Goal: Transaction & Acquisition: Purchase product/service

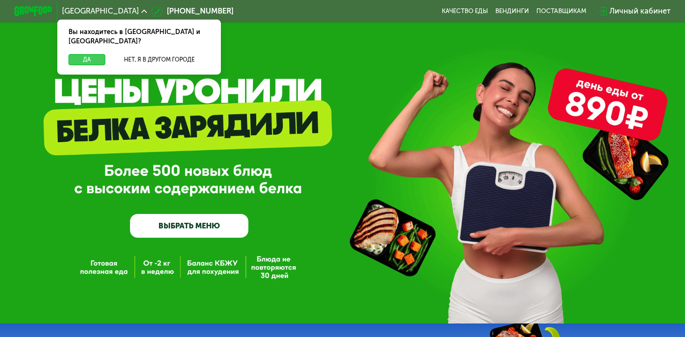
click at [92, 54] on button "Да" at bounding box center [86, 60] width 37 height 12
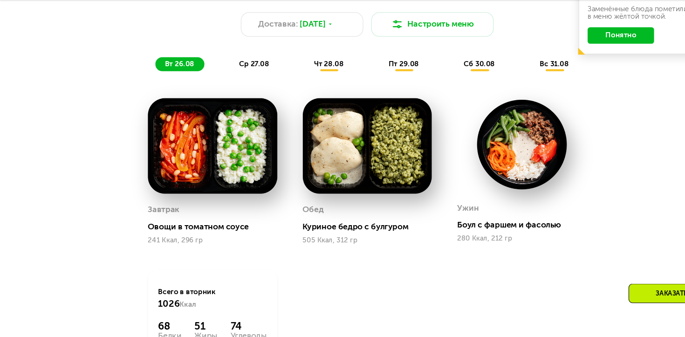
scroll to position [522, 0]
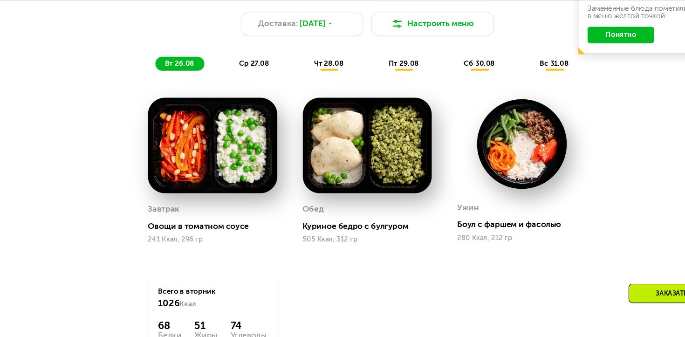
click at [162, 83] on span "вт 26.08" at bounding box center [167, 82] width 27 height 8
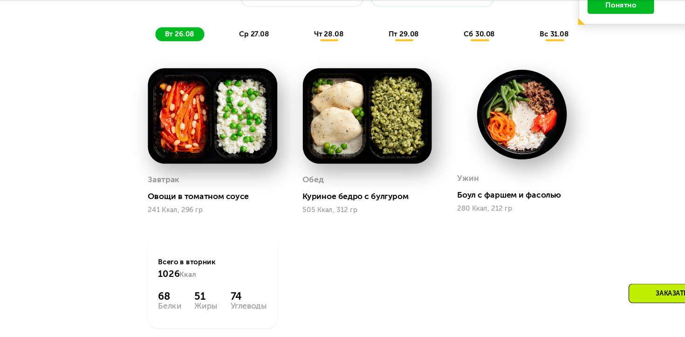
scroll to position [551, 0]
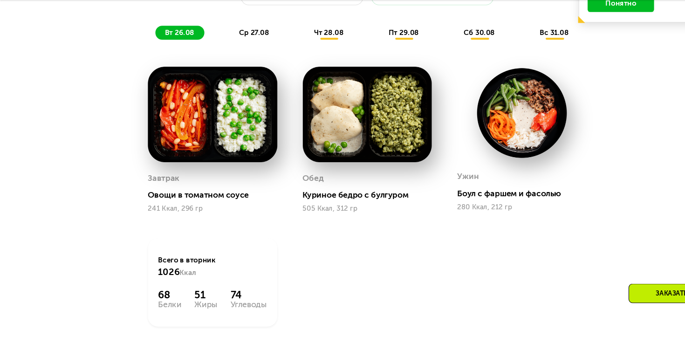
click at [232, 53] on span "ср 27.08" at bounding box center [237, 53] width 28 height 8
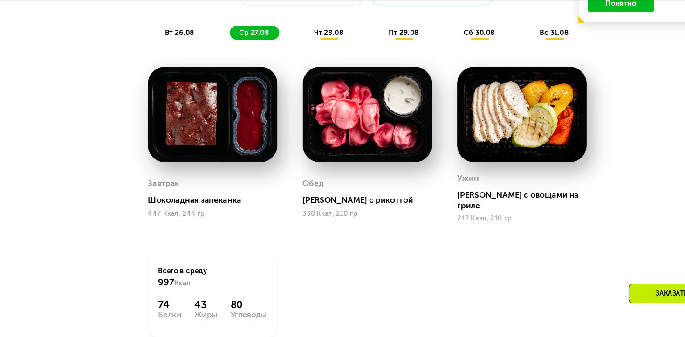
click at [163, 208] on div "Шоколадная запеканка" at bounding box center [202, 209] width 128 height 9
click at [296, 205] on div "[PERSON_NAME] с рикоттой" at bounding box center [346, 209] width 128 height 9
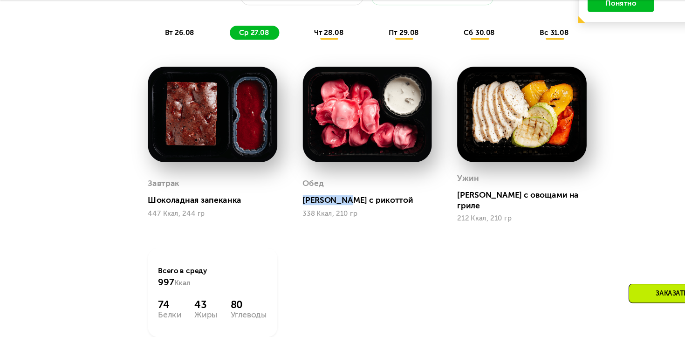
click at [296, 205] on div "[PERSON_NAME] с рикоттой" at bounding box center [346, 209] width 128 height 9
click at [169, 55] on span "вт 26.08" at bounding box center [167, 53] width 27 height 8
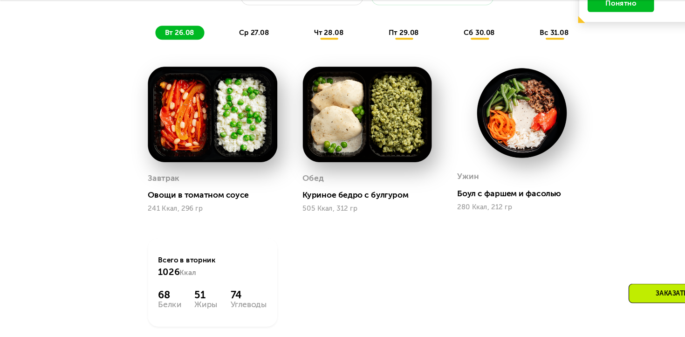
scroll to position [489, 0]
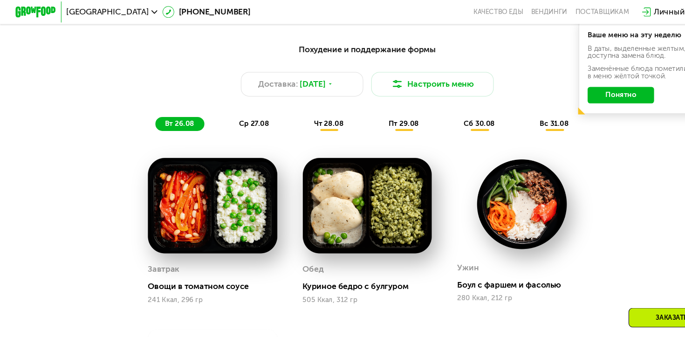
click at [469, 90] on button "Понятно" at bounding box center [579, 88] width 62 height 15
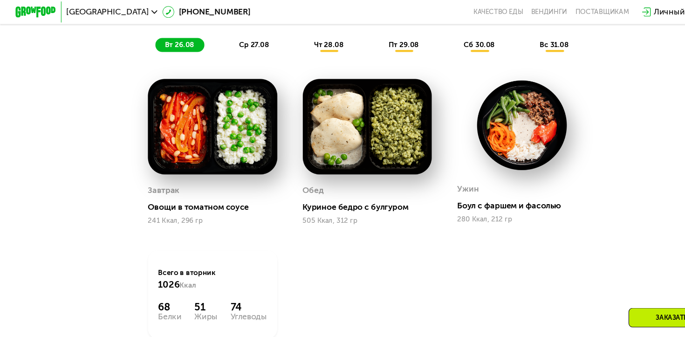
scroll to position [562, 0]
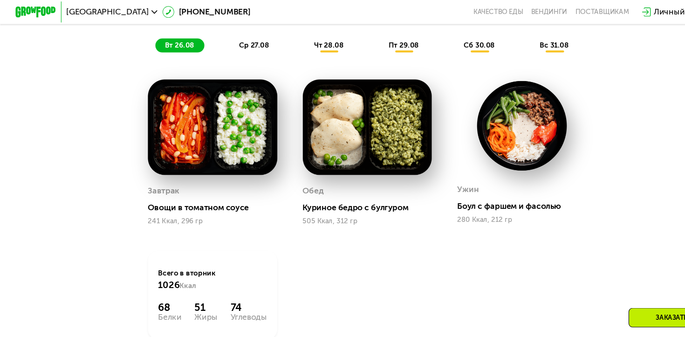
click at [233, 40] on span "ср 27.08" at bounding box center [237, 42] width 28 height 8
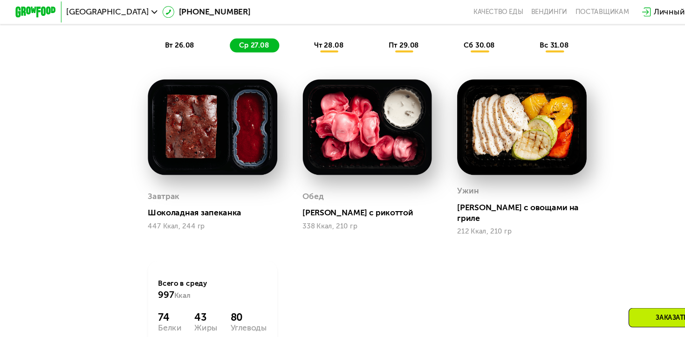
click at [319, 42] on span "чт 28.08" at bounding box center [306, 42] width 27 height 8
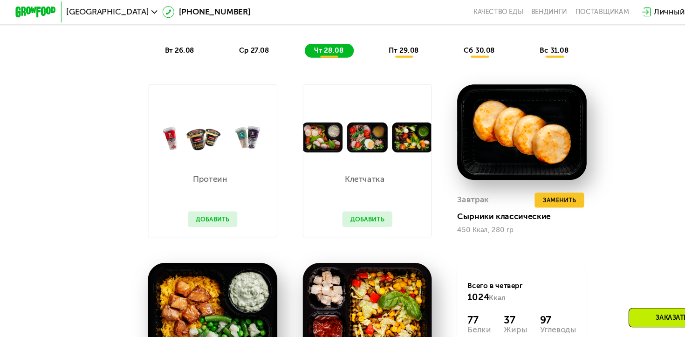
scroll to position [553, 0]
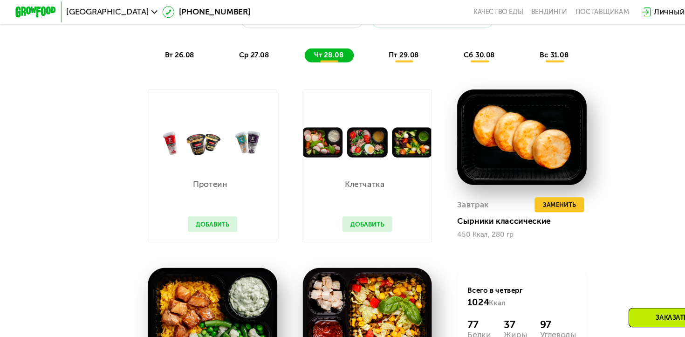
click at [374, 48] on span "пт 29.08" at bounding box center [376, 52] width 28 height 8
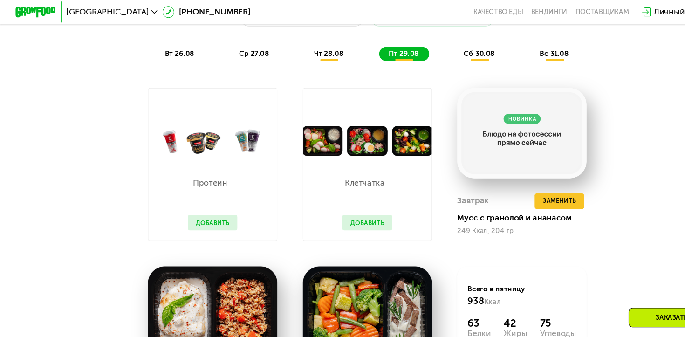
scroll to position [534, 0]
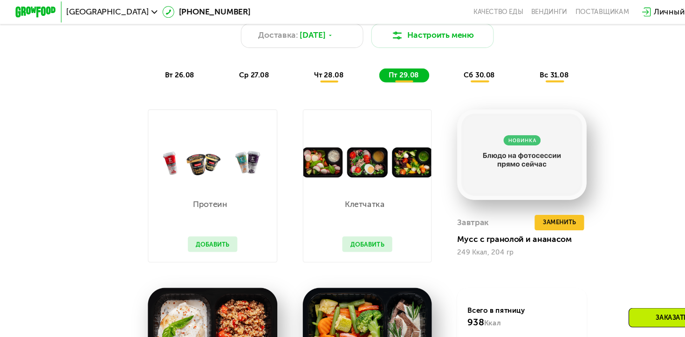
click at [457, 69] on span "сб 30.08" at bounding box center [446, 70] width 29 height 8
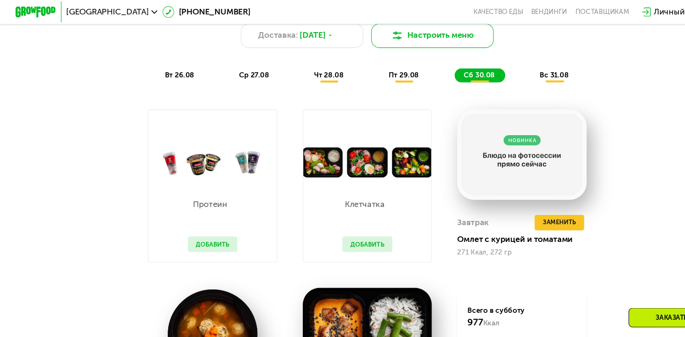
click at [422, 37] on button "Настроить меню" at bounding box center [403, 33] width 114 height 23
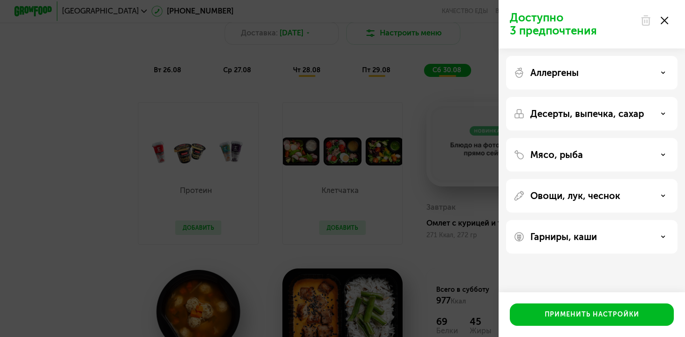
click at [424, 235] on div "Доступно 3 предпочтения Аллергены Десерты, выпечка, сахар Мясо, рыба Овощи, лук…" at bounding box center [342, 168] width 685 height 337
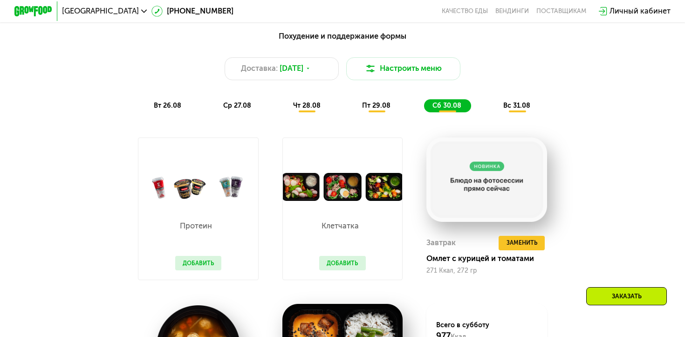
scroll to position [475, 0]
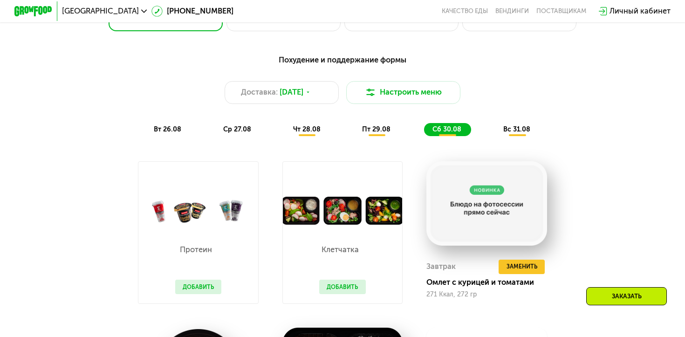
click at [469, 128] on span "вс 31.08" at bounding box center [516, 129] width 27 height 8
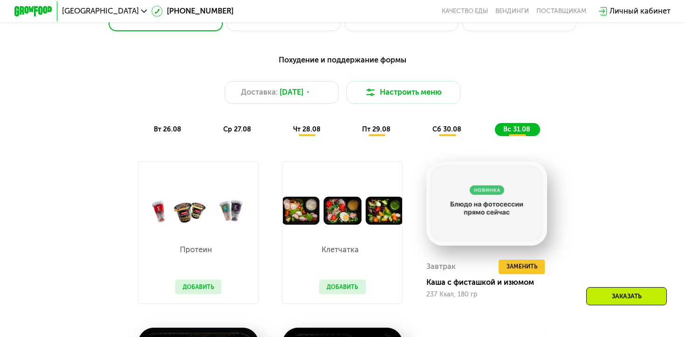
click at [469, 134] on div "сб 30.08" at bounding box center [517, 130] width 45 height 14
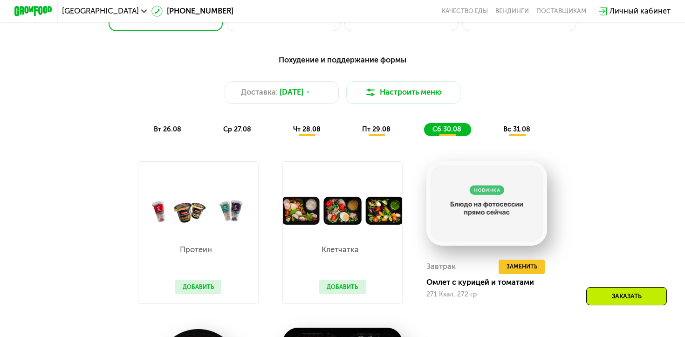
click at [424, 134] on div "пт 29.08" at bounding box center [447, 130] width 47 height 14
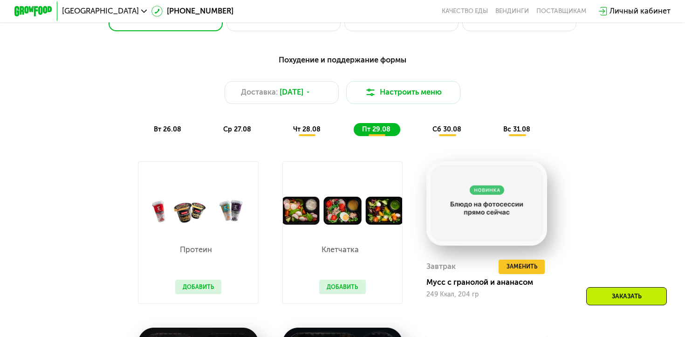
click at [354, 134] on div "чт 28.08" at bounding box center [377, 130] width 47 height 14
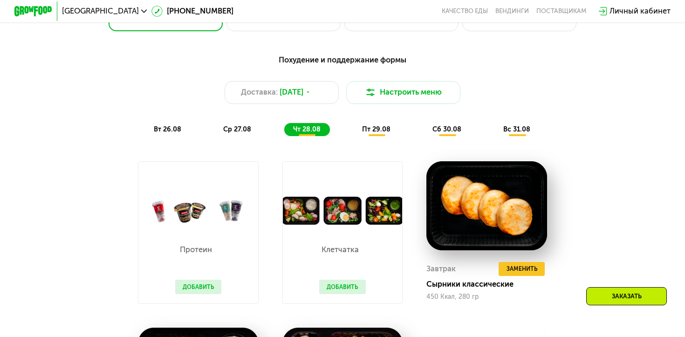
click at [284, 135] on div "ср 27.08" at bounding box center [307, 130] width 46 height 14
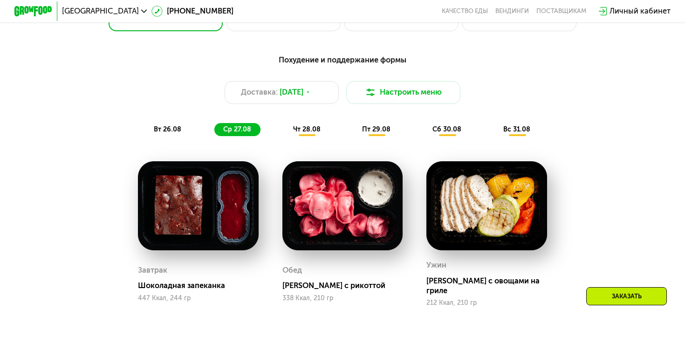
click at [157, 132] on span "вт 26.08" at bounding box center [167, 129] width 27 height 8
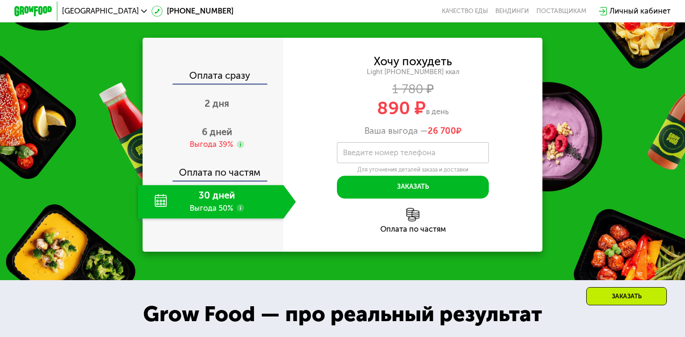
scroll to position [975, 0]
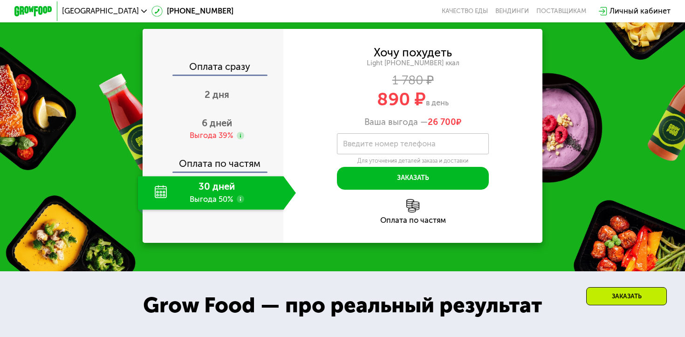
click at [389, 101] on span "890 ₽" at bounding box center [401, 99] width 49 height 21
click at [405, 101] on span "890 ₽" at bounding box center [401, 99] width 49 height 21
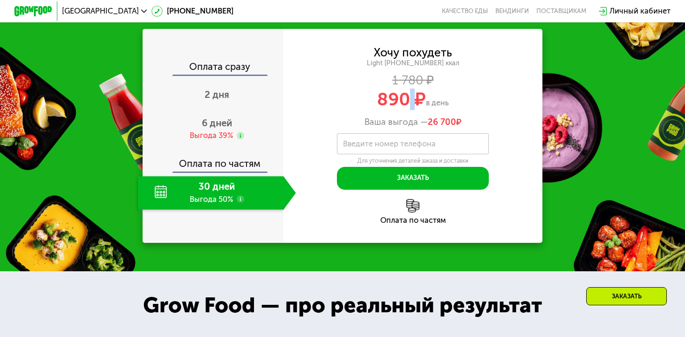
click at [405, 101] on span "890 ₽" at bounding box center [401, 99] width 49 height 21
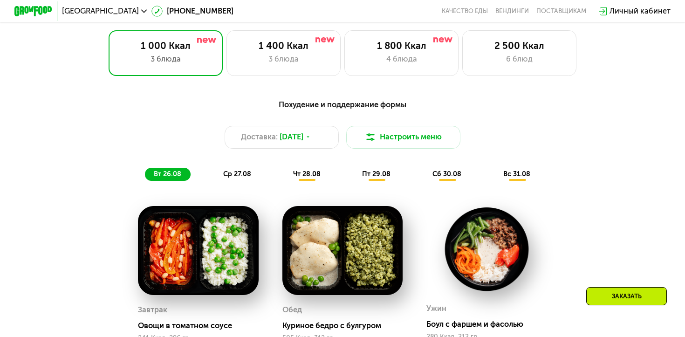
scroll to position [370, 0]
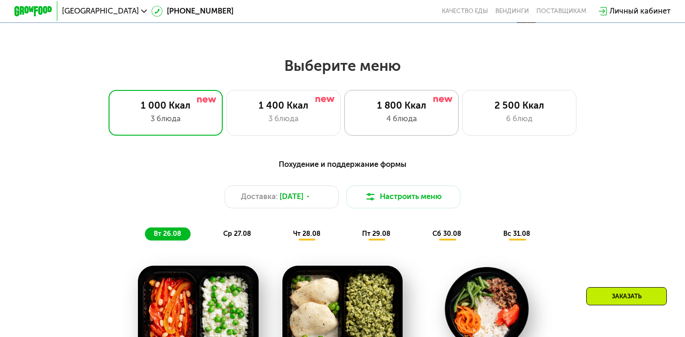
click at [414, 110] on div "1 800 Ккал" at bounding box center [401, 106] width 94 height 12
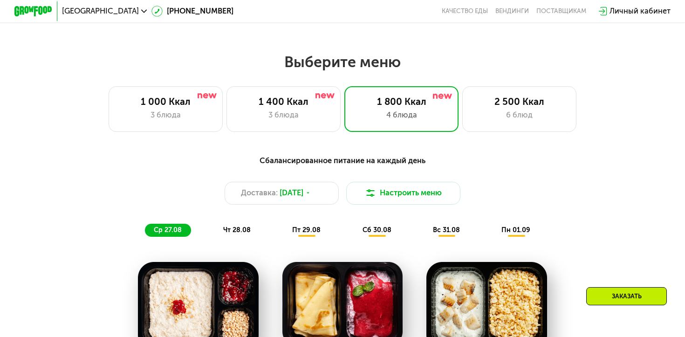
scroll to position [373, 0]
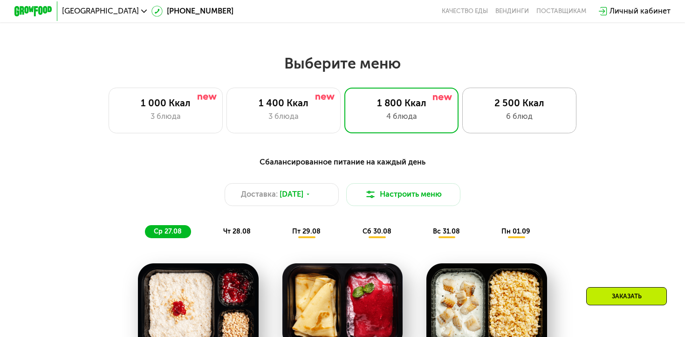
click at [469, 119] on div "6 блюд" at bounding box center [519, 117] width 94 height 12
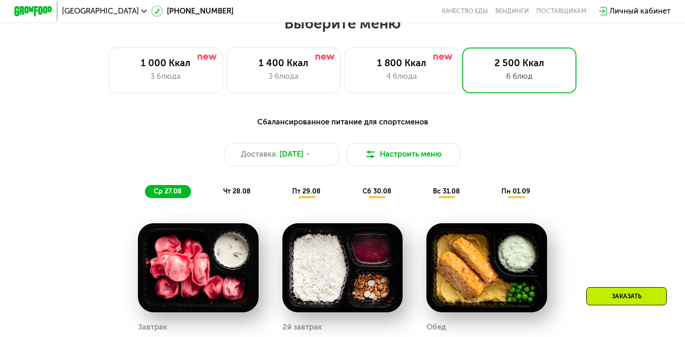
scroll to position [412, 0]
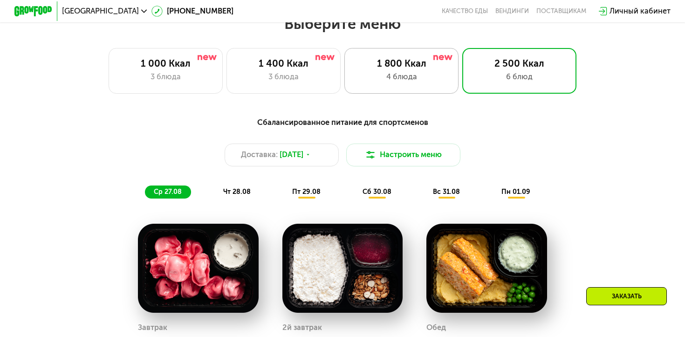
click at [400, 74] on div "4 блюда" at bounding box center [401, 77] width 94 height 12
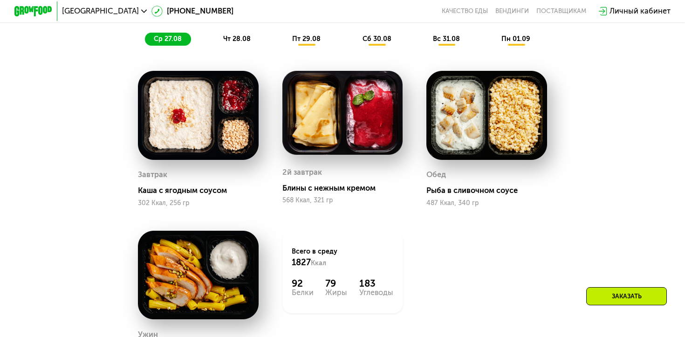
scroll to position [566, 0]
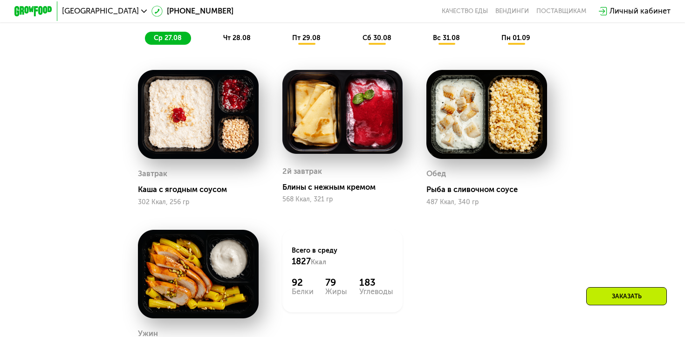
click at [349, 185] on div "Блины с нежным кремом" at bounding box center [346, 187] width 128 height 9
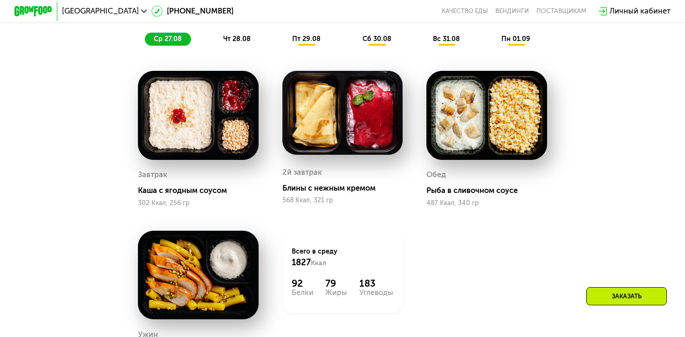
scroll to position [571, 0]
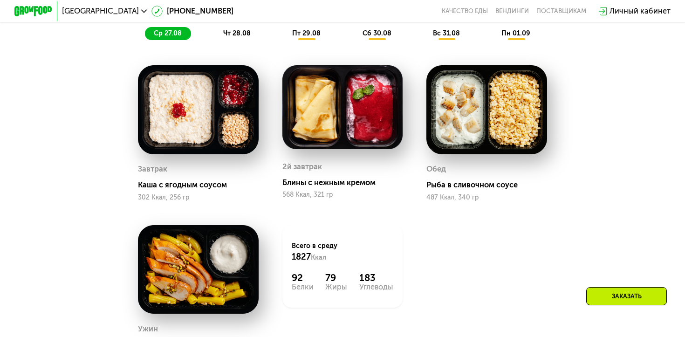
click at [469, 187] on div "Рыба в сливочном соусе" at bounding box center [490, 184] width 128 height 9
click at [0, 0] on div "Завтрак [PERSON_NAME] с ягодным соусом 302 Ккал, 256 гр 2й завтрак Блины с нежн…" at bounding box center [0, 0] width 0 height 0
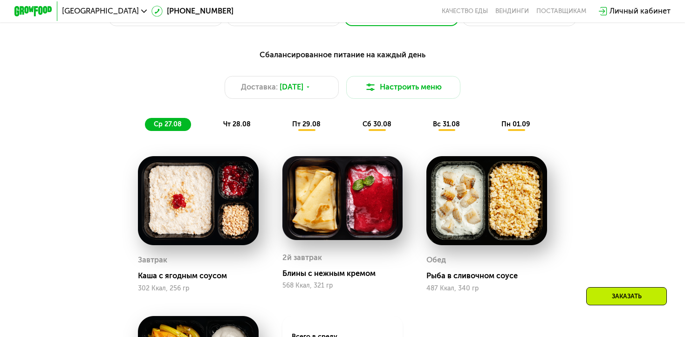
scroll to position [526, 0]
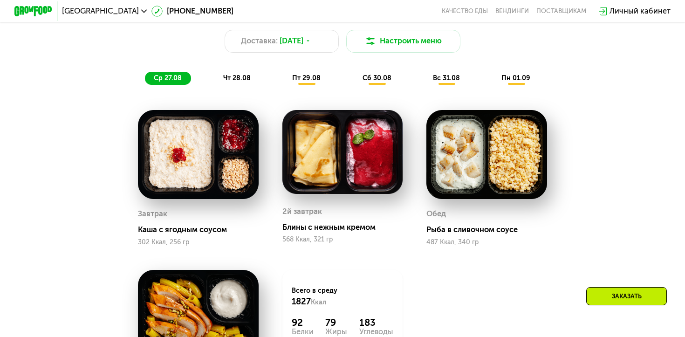
click at [284, 82] on div "чт 28.08" at bounding box center [307, 79] width 47 height 14
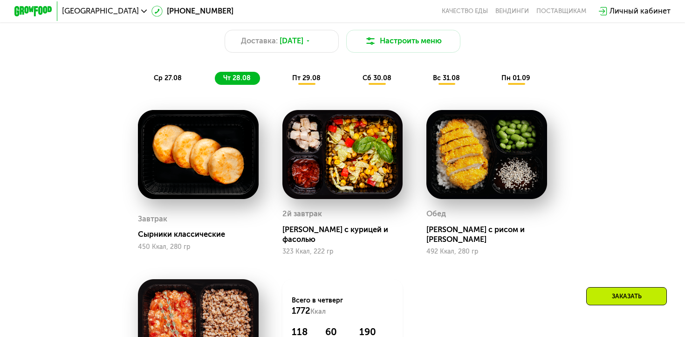
click at [171, 81] on span "ср 27.08" at bounding box center [168, 78] width 28 height 8
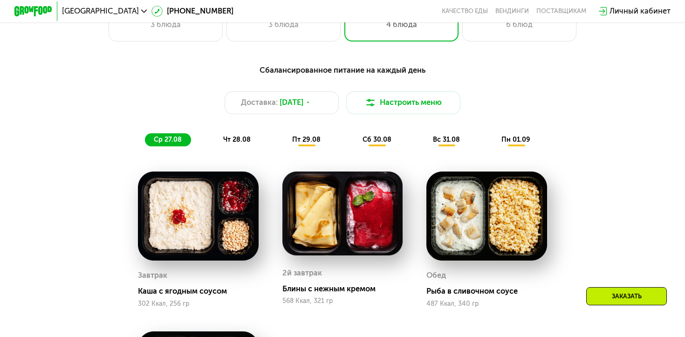
scroll to position [442, 0]
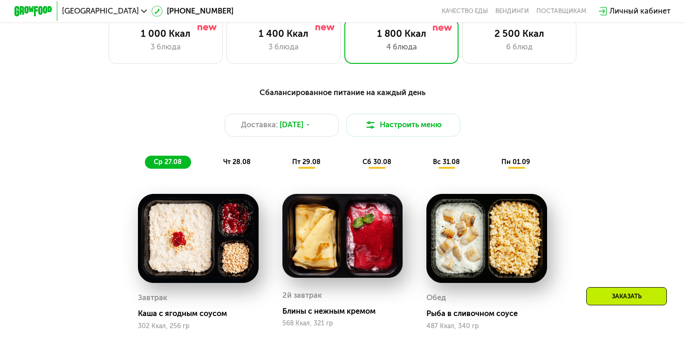
click at [271, 43] on div "3 блюда" at bounding box center [283, 47] width 94 height 12
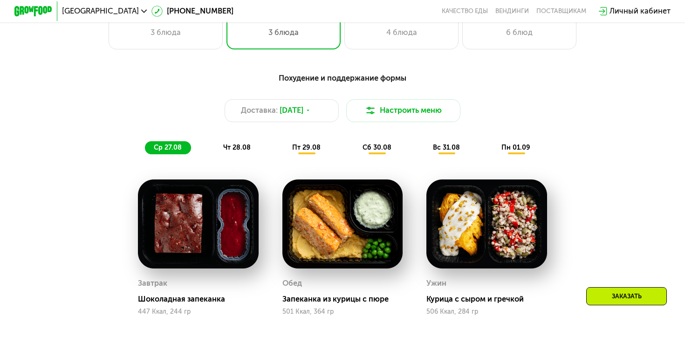
scroll to position [400, 0]
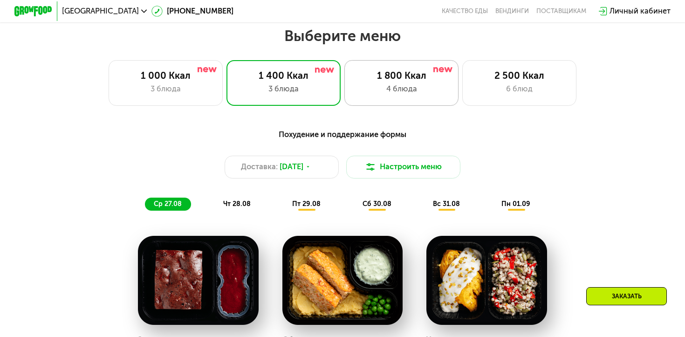
click at [462, 63] on div "1 800 Ккал 4 блюда" at bounding box center [519, 83] width 114 height 46
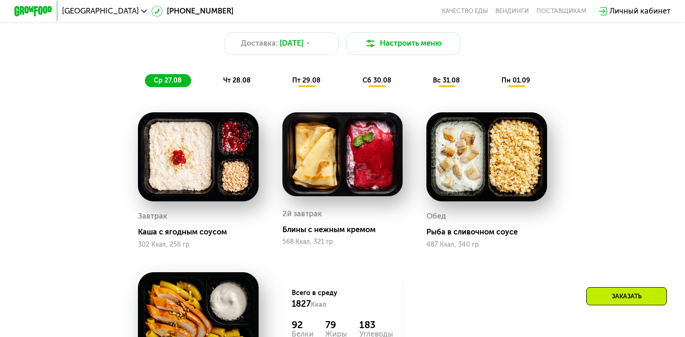
scroll to position [502, 0]
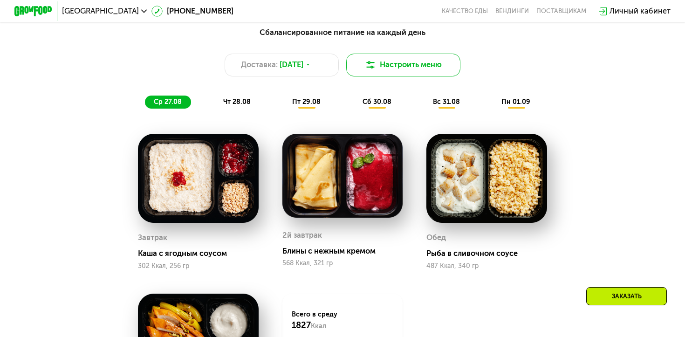
click at [403, 71] on button "Настроить меню" at bounding box center [403, 65] width 114 height 23
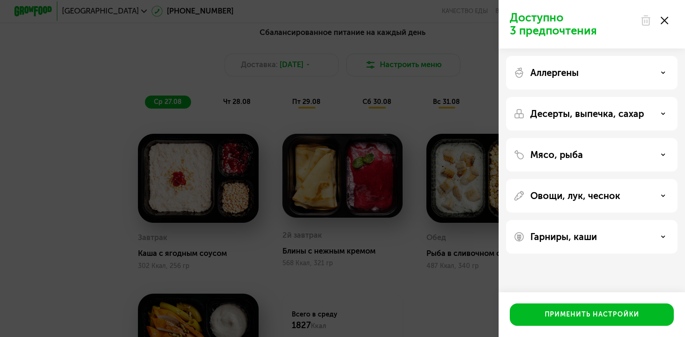
click at [469, 21] on icon at bounding box center [664, 20] width 7 height 7
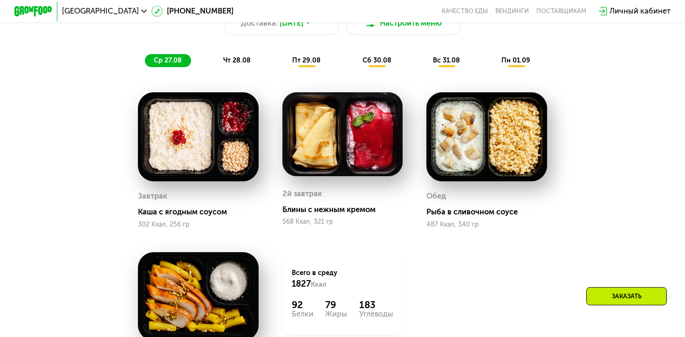
scroll to position [546, 0]
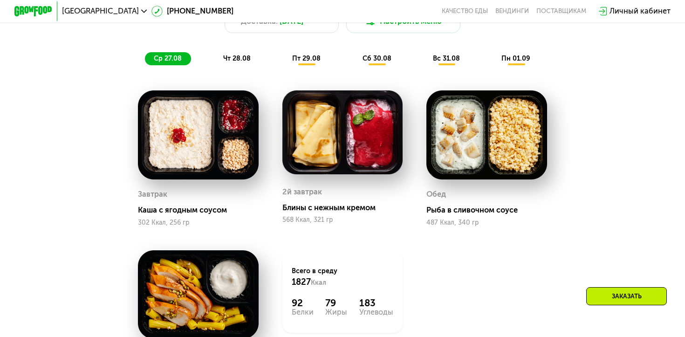
click at [175, 210] on div "Каша с ягодным соусом" at bounding box center [202, 209] width 128 height 9
click at [306, 209] on div "Блины с нежным кремом" at bounding box center [346, 207] width 128 height 9
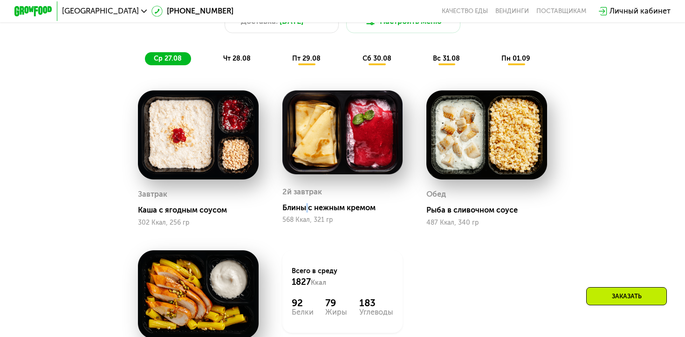
click at [306, 209] on div "Блины с нежным кремом" at bounding box center [346, 207] width 128 height 9
click at [303, 191] on div "2й завтрак" at bounding box center [302, 192] width 40 height 14
click at [451, 212] on div "Рыба в сливочном соусе" at bounding box center [490, 209] width 128 height 9
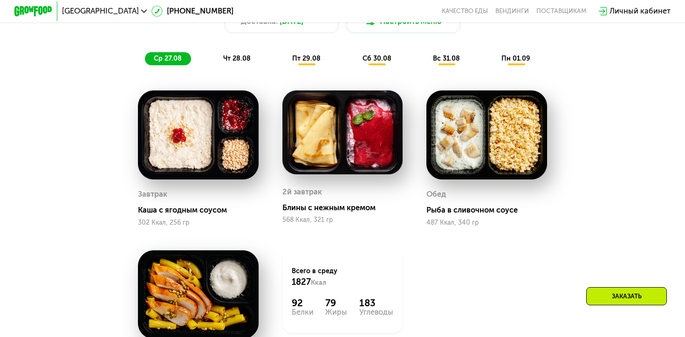
click at [451, 212] on div "Рыба в сливочном соусе" at bounding box center [490, 209] width 128 height 9
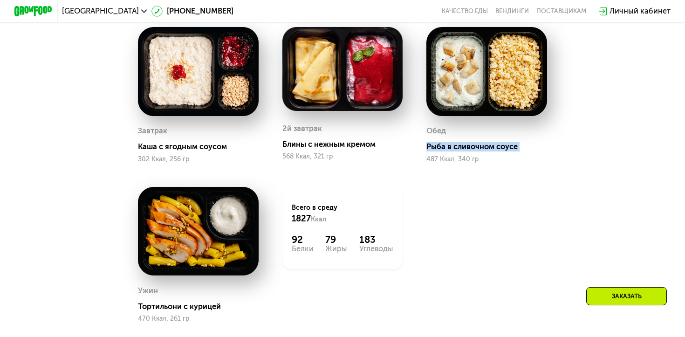
click at [168, 305] on div "Тортильони с курицей" at bounding box center [202, 306] width 128 height 9
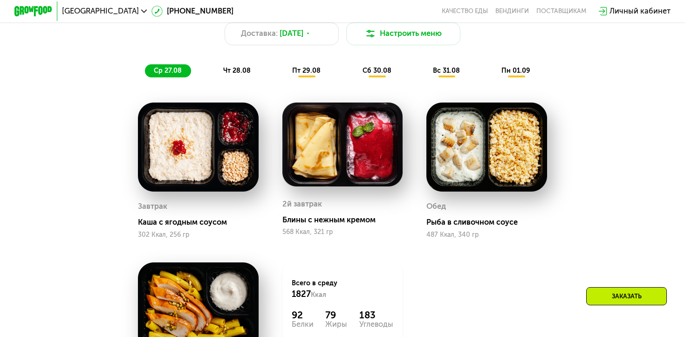
scroll to position [526, 0]
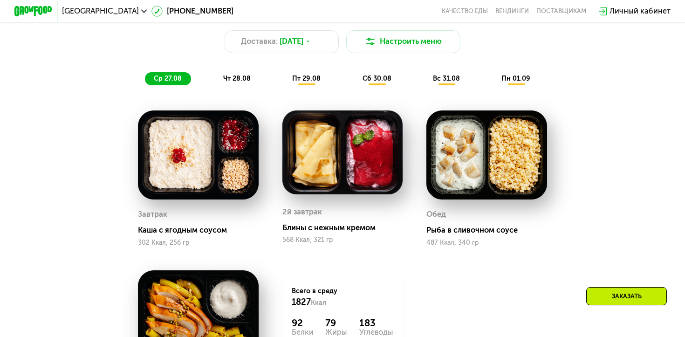
click at [242, 77] on span "чт 28.08" at bounding box center [236, 79] width 27 height 8
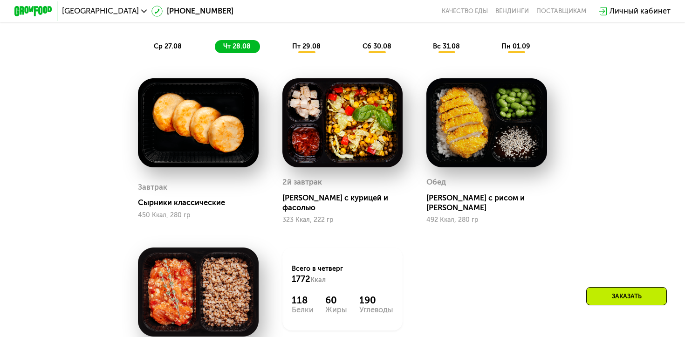
scroll to position [585, 0]
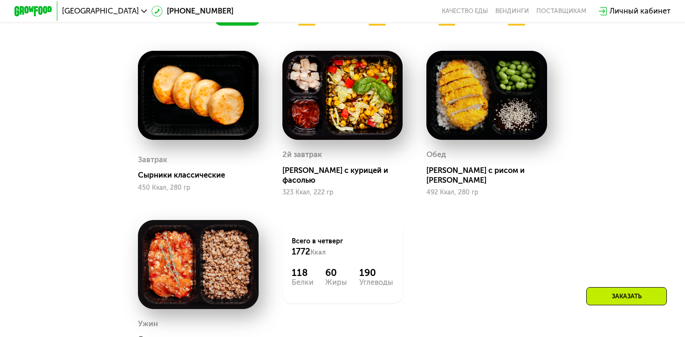
click at [355, 172] on div "[PERSON_NAME] с курицей и фасолью" at bounding box center [346, 175] width 128 height 19
click at [469, 167] on div "[PERSON_NAME] с рисом и [PERSON_NAME]" at bounding box center [490, 175] width 128 height 19
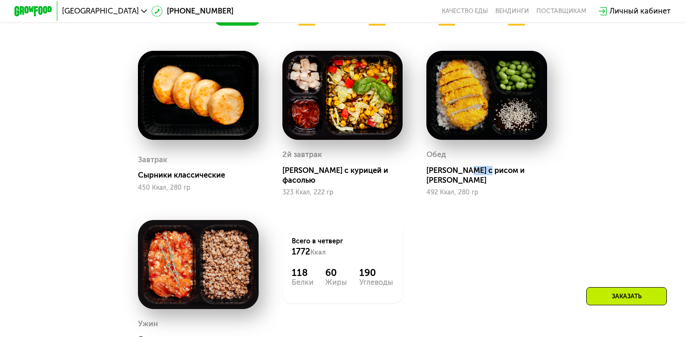
click at [469, 167] on div "[PERSON_NAME] с рисом и [PERSON_NAME]" at bounding box center [490, 175] width 128 height 19
click at [0, 0] on div "Завтрак Сырники классические 450 Ккал, 280 гр 2й завтрак Салат с курицей и фасо…" at bounding box center [0, 0] width 0 height 0
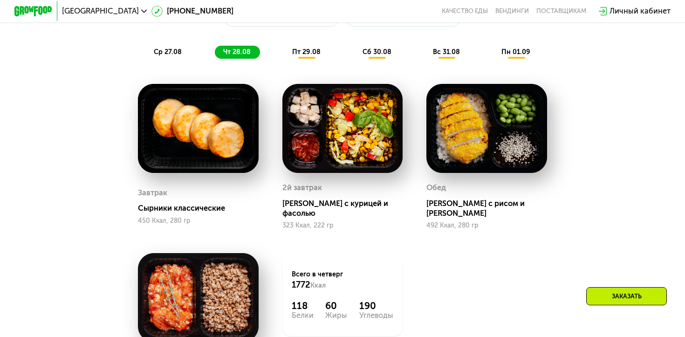
scroll to position [550, 0]
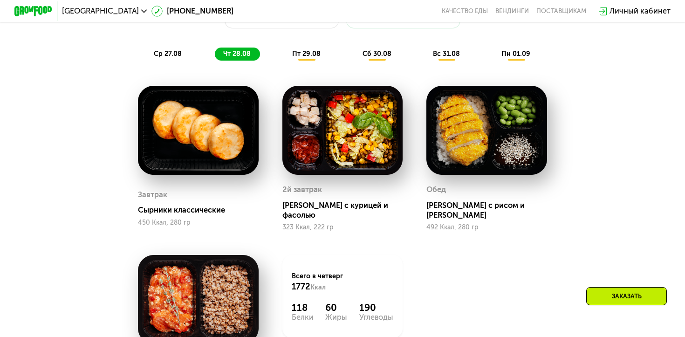
click at [303, 55] on span "пт 29.08" at bounding box center [306, 54] width 28 height 8
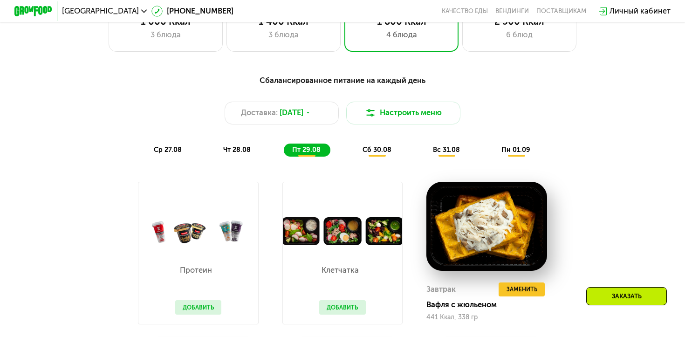
scroll to position [458, 0]
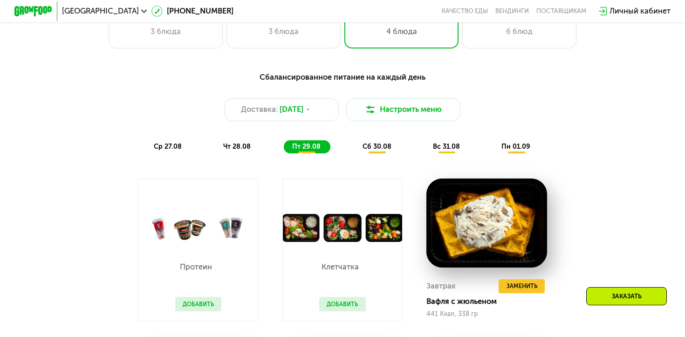
click at [380, 148] on span "сб 30.08" at bounding box center [376, 147] width 29 height 8
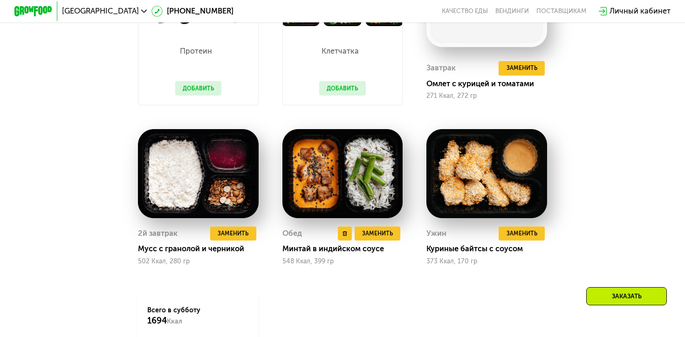
scroll to position [665, 0]
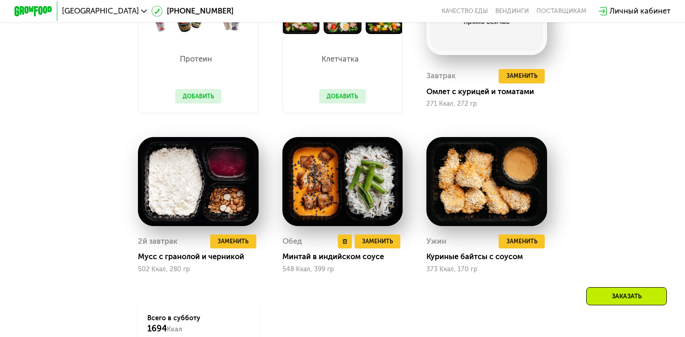
click at [307, 269] on div "548 Ккал, 399 гр" at bounding box center [342, 269] width 121 height 7
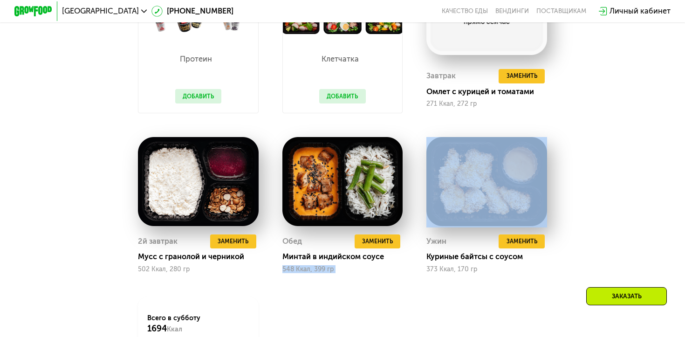
click at [0, 0] on div "Протеин Добавить Клетчатка Добавить Завтрак Удалить Завтрак Заменить Заменить З…" at bounding box center [0, 0] width 0 height 0
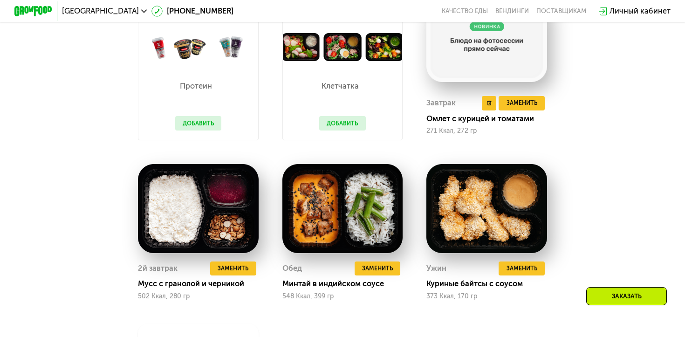
scroll to position [641, 0]
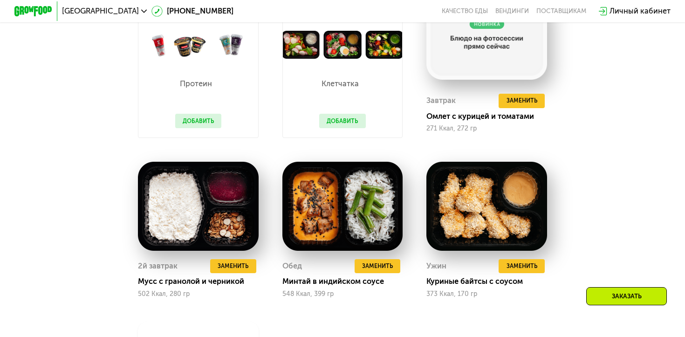
click at [354, 120] on button "Добавить" at bounding box center [342, 121] width 47 height 14
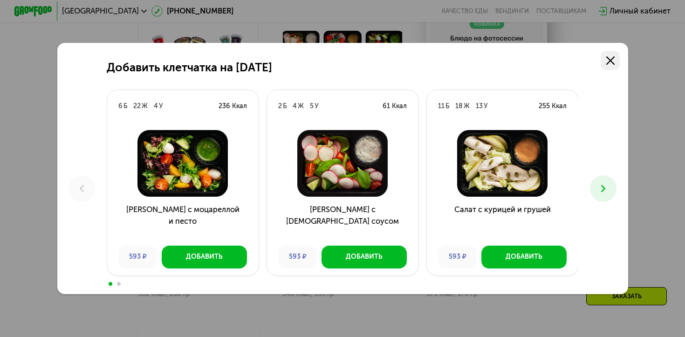
click at [469, 61] on use at bounding box center [610, 60] width 8 height 8
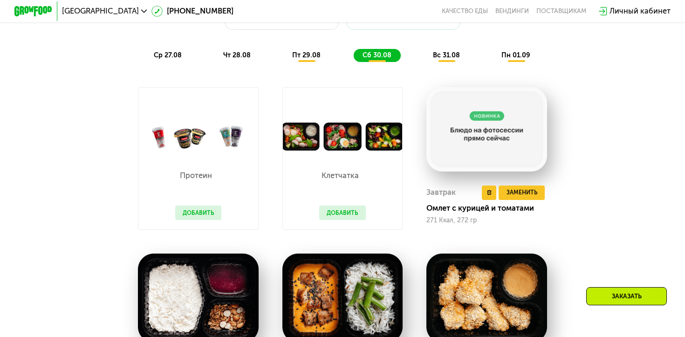
scroll to position [513, 0]
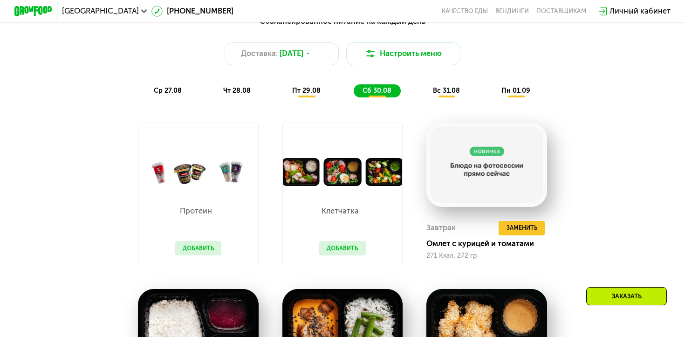
click at [469, 89] on div "вс 31.08" at bounding box center [516, 91] width 47 height 14
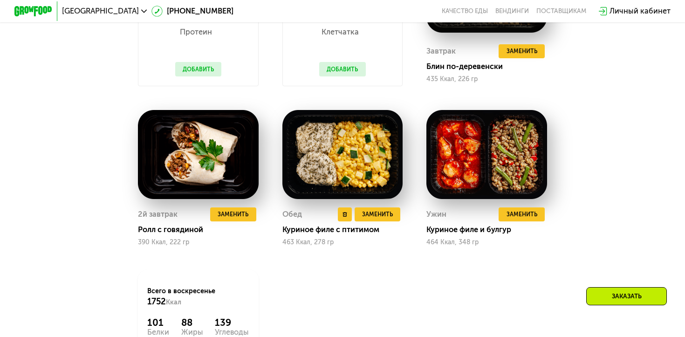
scroll to position [515, 0]
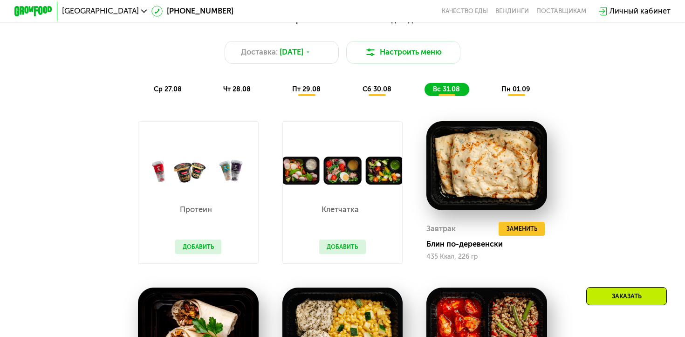
click at [469, 95] on div "пн 01.09" at bounding box center [516, 90] width 47 height 14
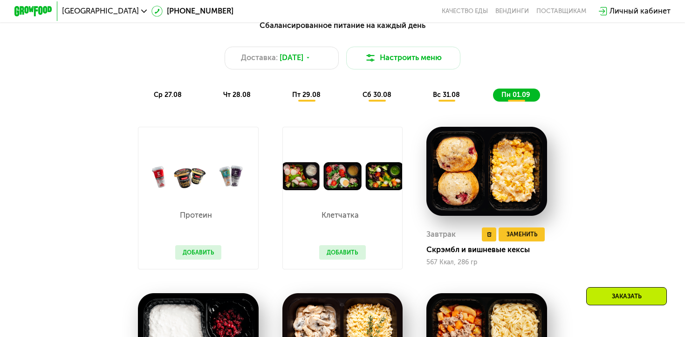
scroll to position [419, 0]
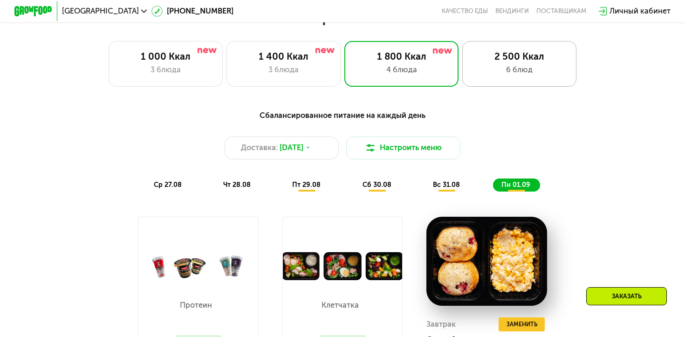
click at [469, 64] on div "6 блюд" at bounding box center [519, 70] width 94 height 12
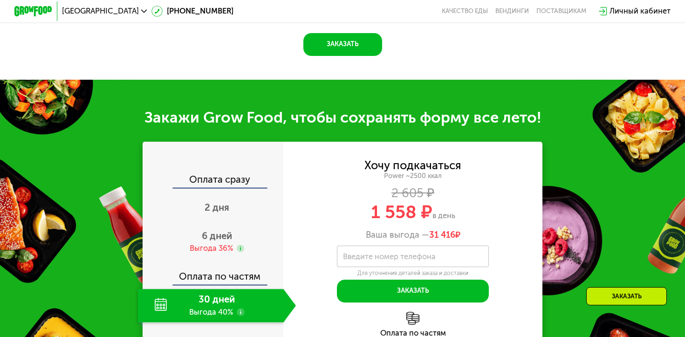
scroll to position [1045, 0]
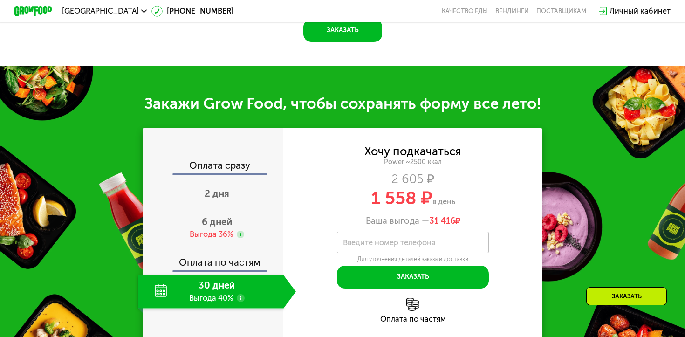
click at [439, 217] on span "31 416" at bounding box center [442, 221] width 26 height 10
click at [396, 218] on div "Ваша выгода — 31 416 ₽" at bounding box center [412, 221] width 259 height 10
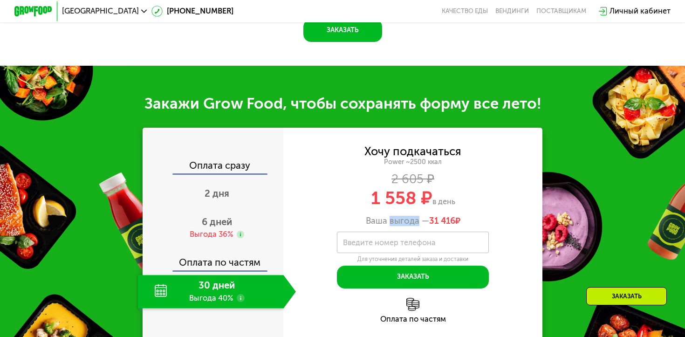
click at [396, 218] on div "Ваша выгода — 31 416 ₽" at bounding box center [412, 221] width 259 height 10
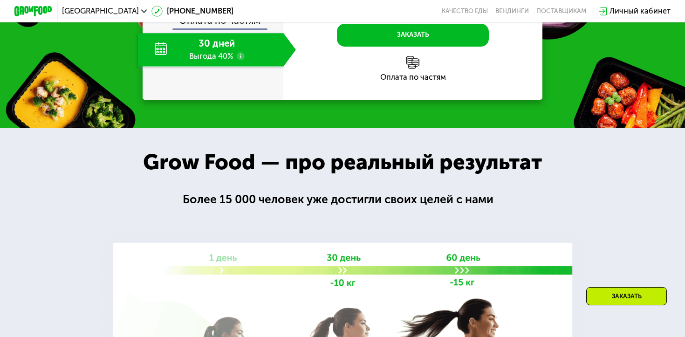
scroll to position [1398, 0]
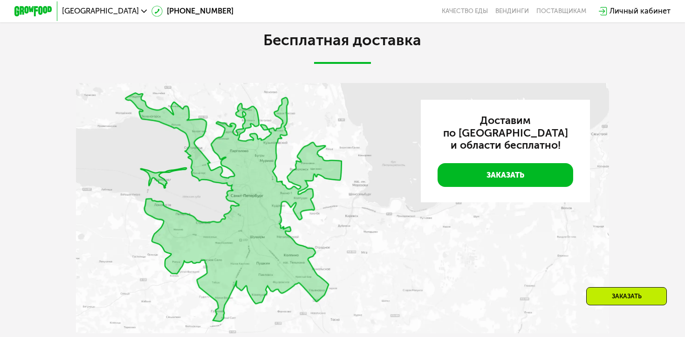
click at [382, 156] on img at bounding box center [342, 208] width 533 height 250
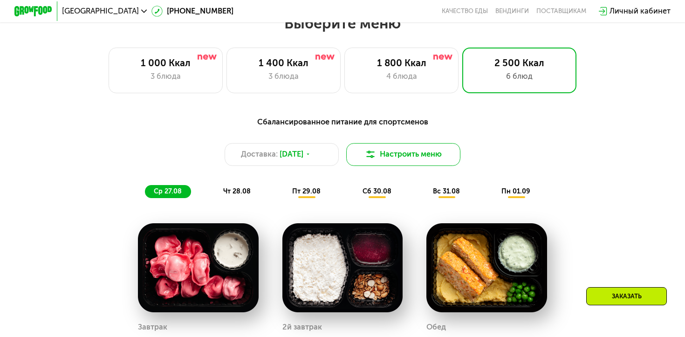
scroll to position [406, 0]
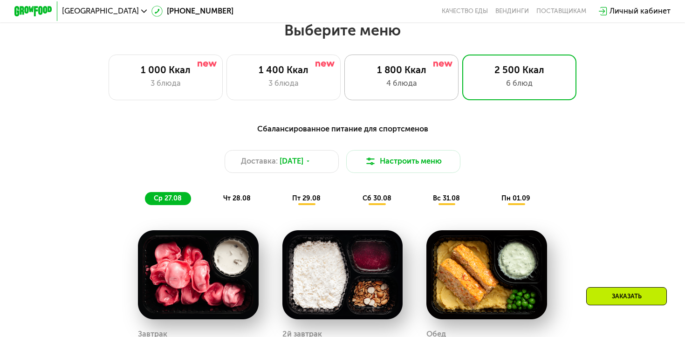
click at [431, 84] on div "4 блюда" at bounding box center [401, 84] width 94 height 12
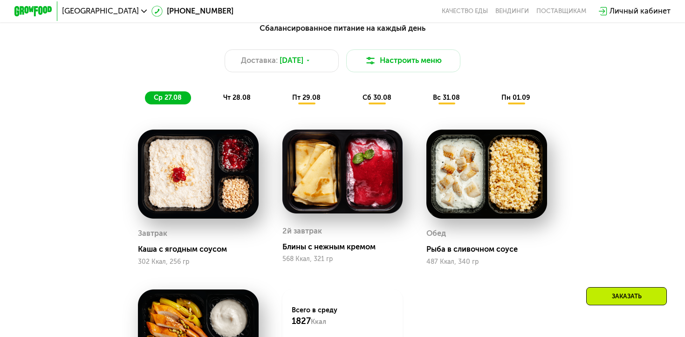
scroll to position [506, 0]
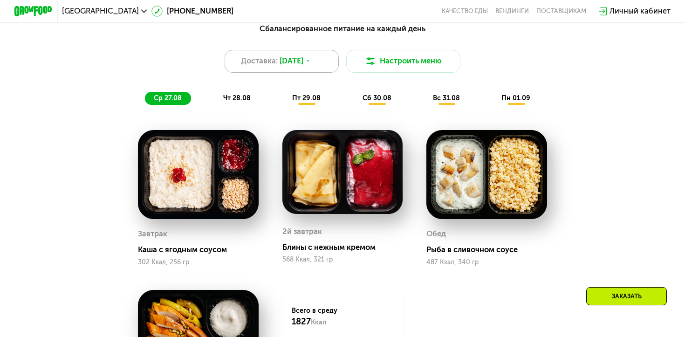
click at [317, 55] on div "Доставка: [DATE]" at bounding box center [282, 61] width 114 height 23
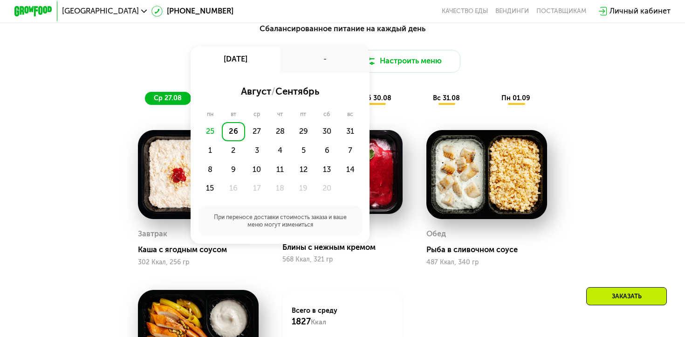
click at [469, 59] on div "Доставка: [DATE] авг, вт - август / сентябрь пн вт ср чт пт сб вс 25 26 27 28 2…" at bounding box center [342, 61] width 563 height 23
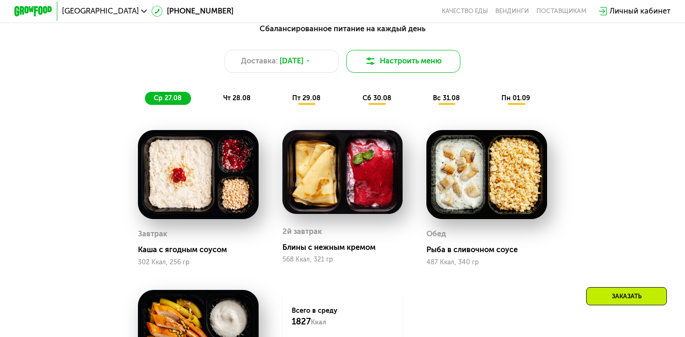
click at [412, 61] on button "Настроить меню" at bounding box center [403, 61] width 114 height 23
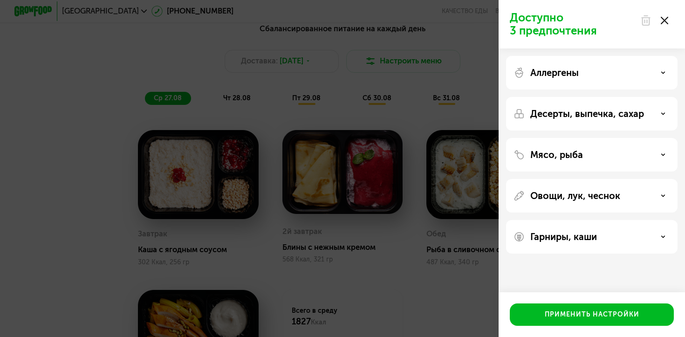
click at [469, 97] on div "Аллергены" at bounding box center [591, 114] width 171 height 34
click at [469, 77] on p "Аллергены" at bounding box center [554, 72] width 48 height 11
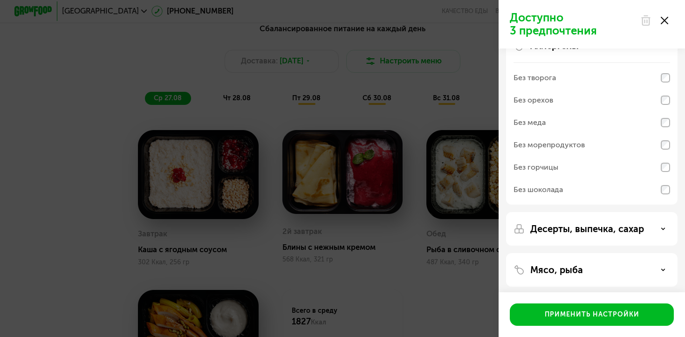
scroll to position [0, 0]
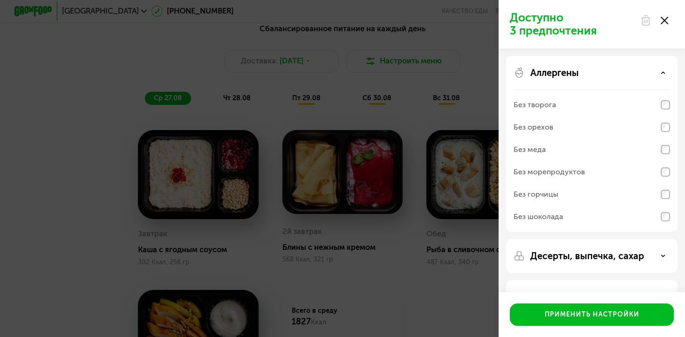
click at [469, 239] on div "Аллергены Без творога Без орехов Без меда Без морепродуктов Без горчицы Без шок…" at bounding box center [591, 256] width 171 height 34
click at [469, 70] on div "Аллергены" at bounding box center [591, 72] width 157 height 11
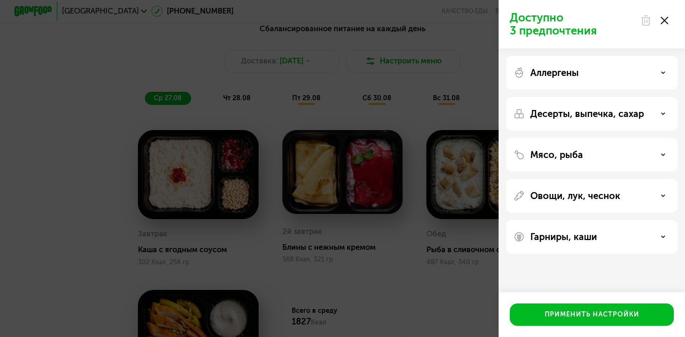
click at [469, 138] on div "Десерты, выпечка, сахар" at bounding box center [591, 155] width 171 height 34
click at [469, 118] on p "Десерты, выпечка, сахар" at bounding box center [587, 113] width 114 height 11
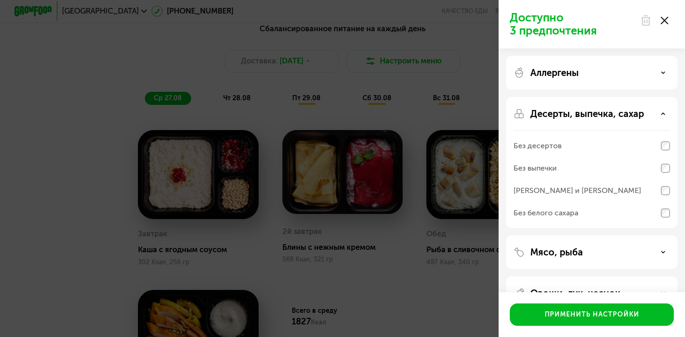
click at [469, 118] on p "Десерты, выпечка, сахар" at bounding box center [587, 113] width 114 height 11
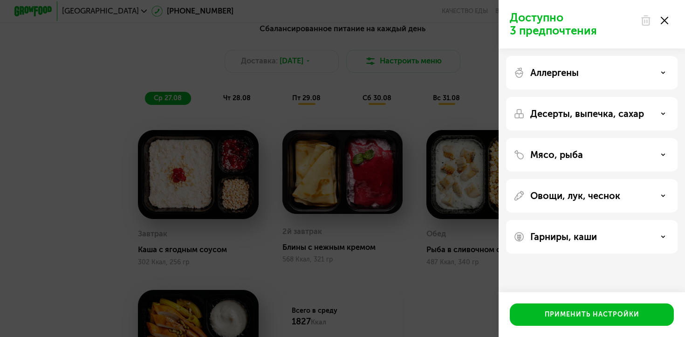
click at [469, 155] on div "Мясо, рыба" at bounding box center [591, 154] width 157 height 11
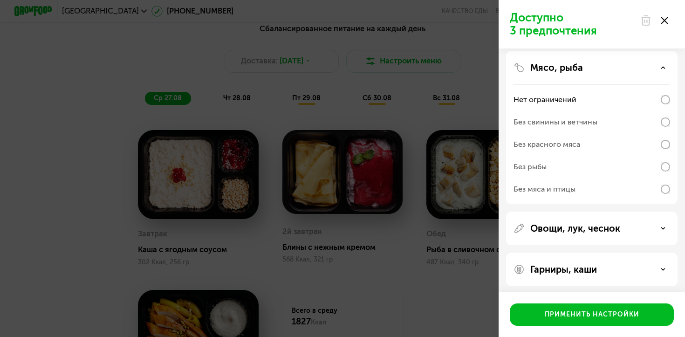
scroll to position [88, 0]
click at [469, 66] on div "Мясо, рыба" at bounding box center [591, 66] width 157 height 11
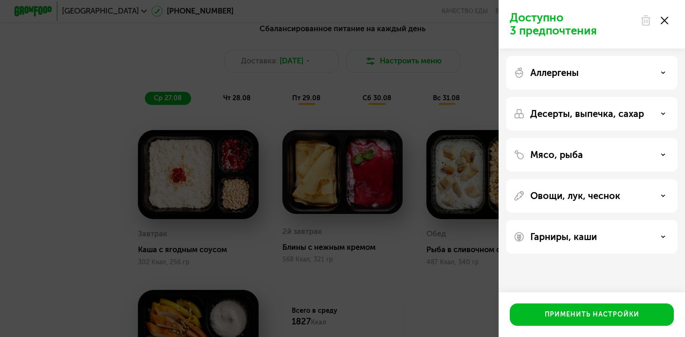
click at [469, 97] on div "Аллергены" at bounding box center [591, 114] width 171 height 34
click at [469, 197] on p "Овощи, лук, чеснок" at bounding box center [575, 195] width 90 height 11
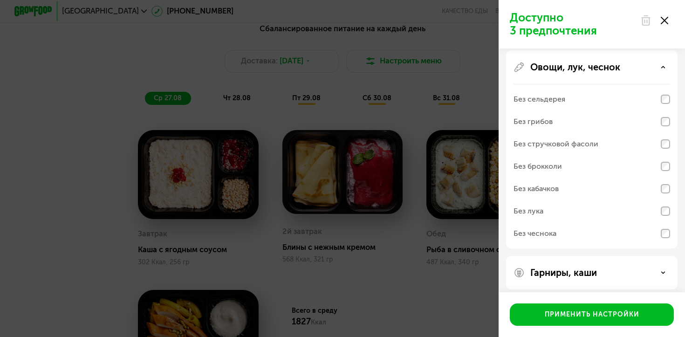
scroll to position [135, 0]
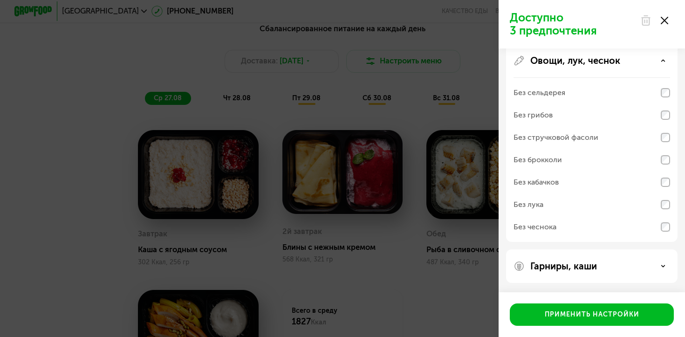
click at [469, 265] on p "Гарниры, каши" at bounding box center [563, 265] width 67 height 11
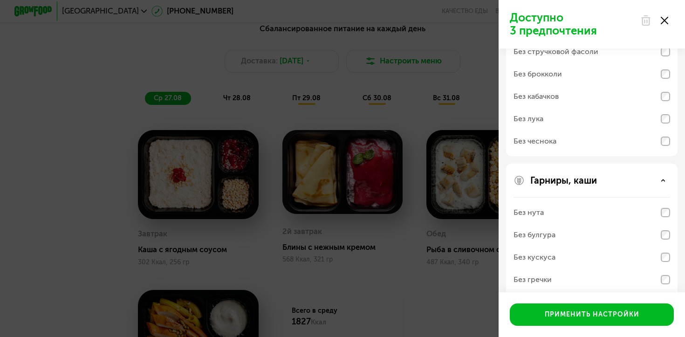
scroll to position [255, 0]
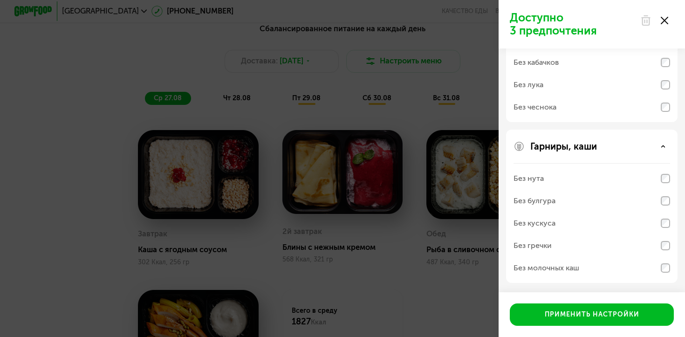
click at [469, 15] on div at bounding box center [654, 20] width 39 height 19
click at [469, 23] on div at bounding box center [654, 20] width 39 height 19
click at [469, 22] on icon at bounding box center [664, 20] width 7 height 7
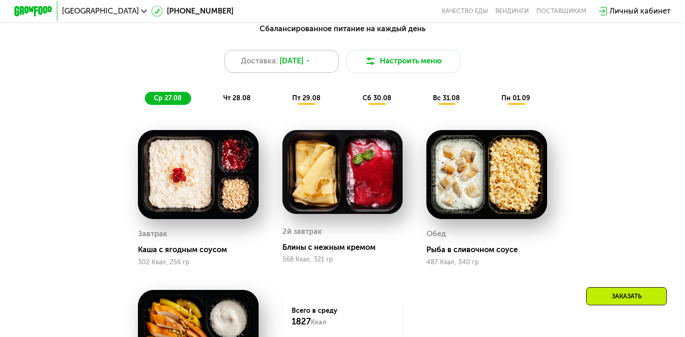
click at [303, 62] on span "[DATE]" at bounding box center [292, 61] width 24 height 12
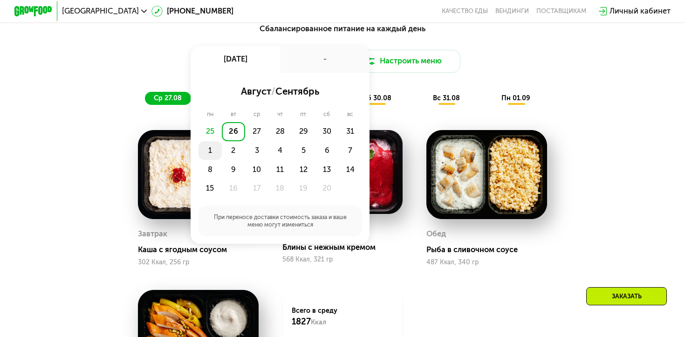
click at [222, 152] on div "1" at bounding box center [233, 150] width 23 height 19
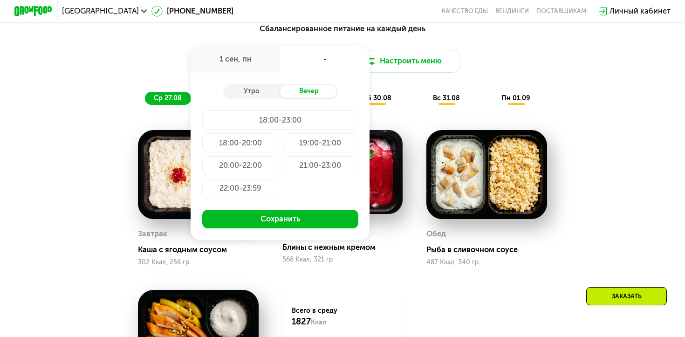
click at [246, 60] on div "1 сен, пн" at bounding box center [235, 59] width 89 height 27
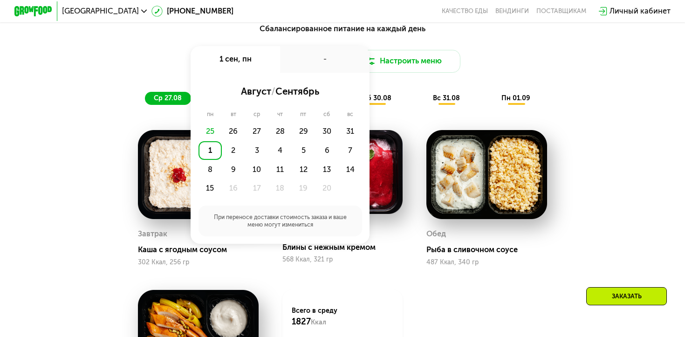
click at [210, 132] on div "25" at bounding box center [209, 131] width 23 height 19
click at [207, 124] on div "25" at bounding box center [209, 131] width 23 height 19
click at [222, 115] on div "пн" at bounding box center [233, 113] width 23 height 7
click at [211, 132] on div "25" at bounding box center [209, 131] width 23 height 19
click at [245, 128] on div "26" at bounding box center [256, 131] width 23 height 19
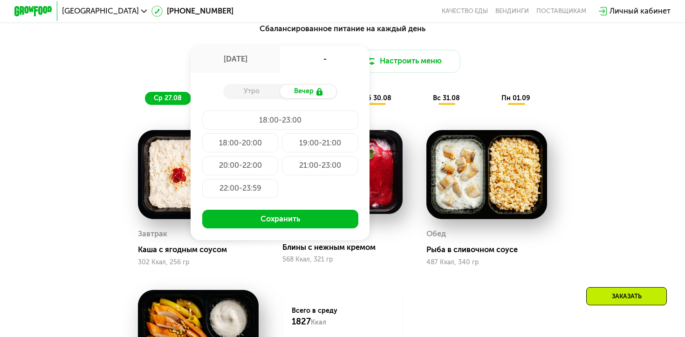
click at [132, 192] on div "Завтрак [PERSON_NAME] с ягодным соусом 302 Ккал, 256 гр" at bounding box center [198, 198] width 144 height 160
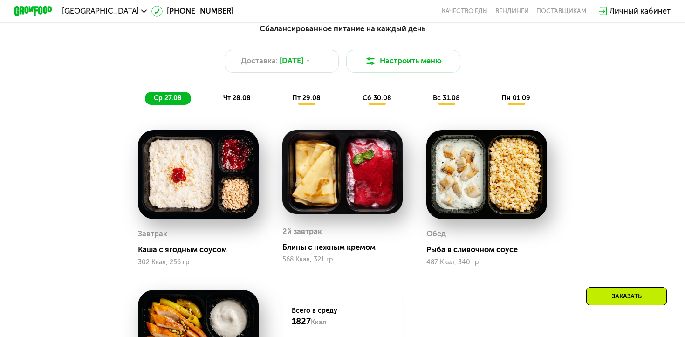
click at [236, 97] on span "чт 28.08" at bounding box center [236, 98] width 27 height 8
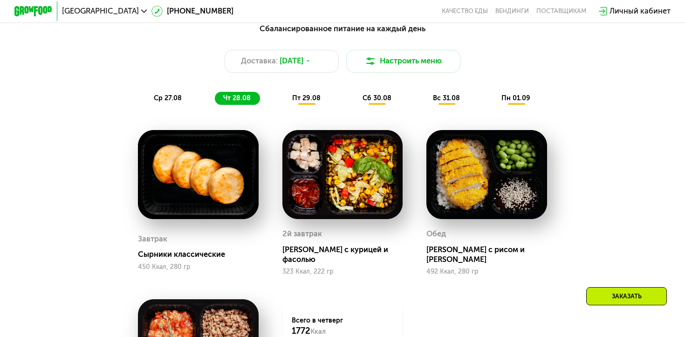
click at [164, 96] on span "ср 27.08" at bounding box center [168, 98] width 28 height 8
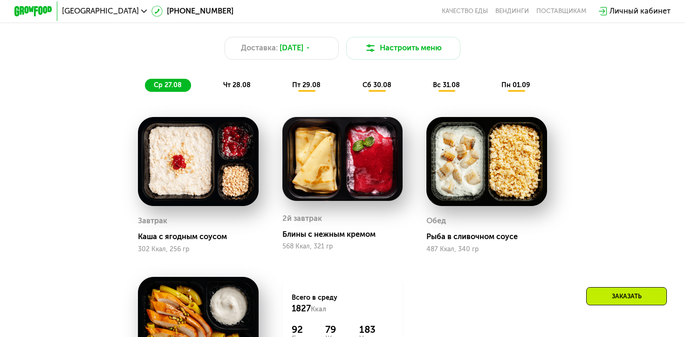
scroll to position [522, 0]
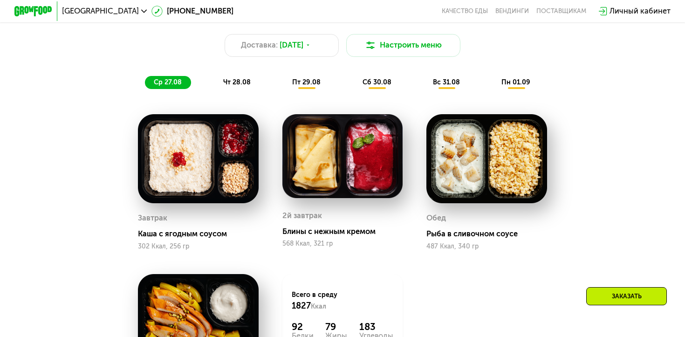
click at [298, 82] on span "пт 29.08" at bounding box center [306, 82] width 28 height 8
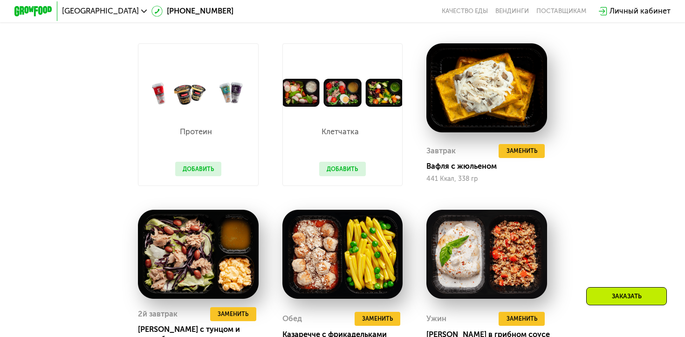
scroll to position [593, 0]
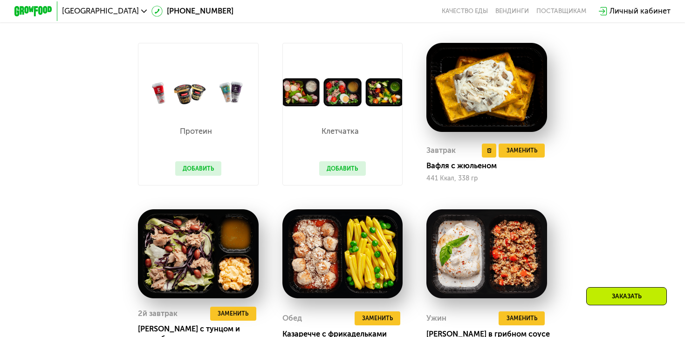
click at [469, 84] on img at bounding box center [486, 87] width 121 height 89
click at [469, 103] on img at bounding box center [486, 87] width 121 height 89
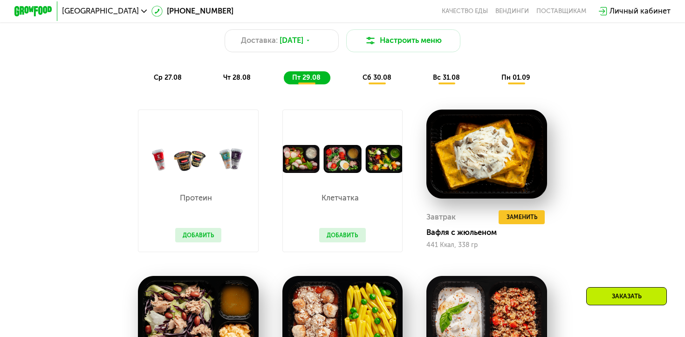
scroll to position [536, 0]
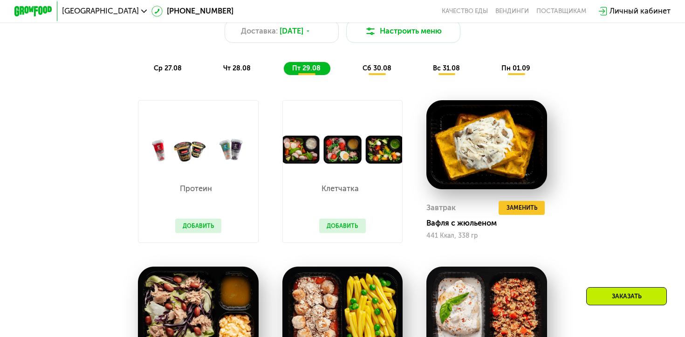
click at [382, 66] on span "сб 30.08" at bounding box center [376, 68] width 29 height 8
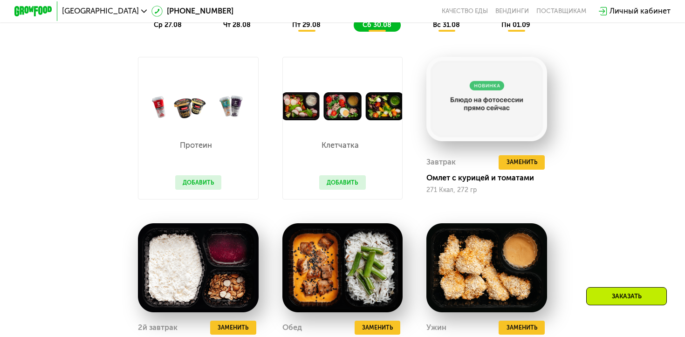
scroll to position [580, 0]
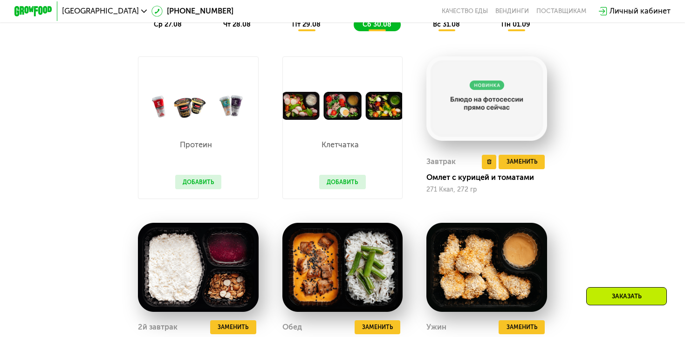
click at [469, 101] on img at bounding box center [486, 98] width 121 height 84
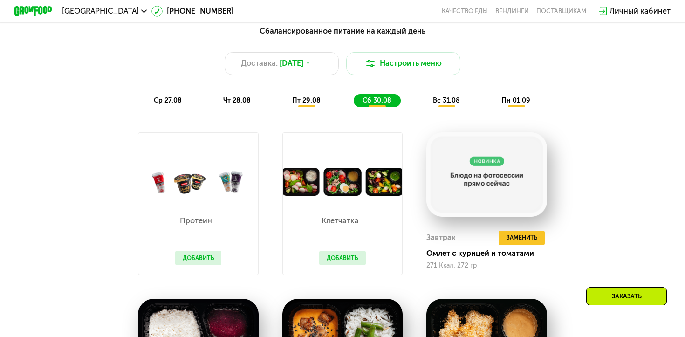
scroll to position [495, 0]
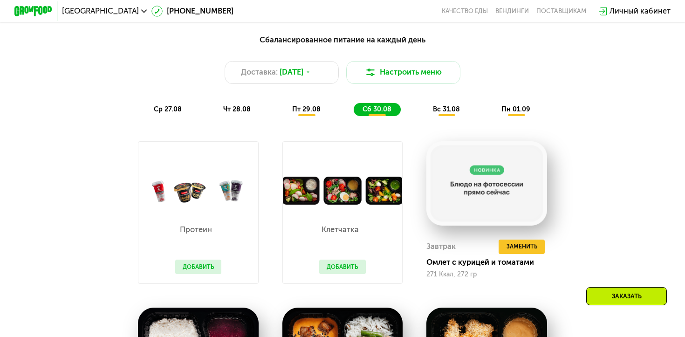
click at [441, 108] on span "вс 31.08" at bounding box center [446, 109] width 27 height 8
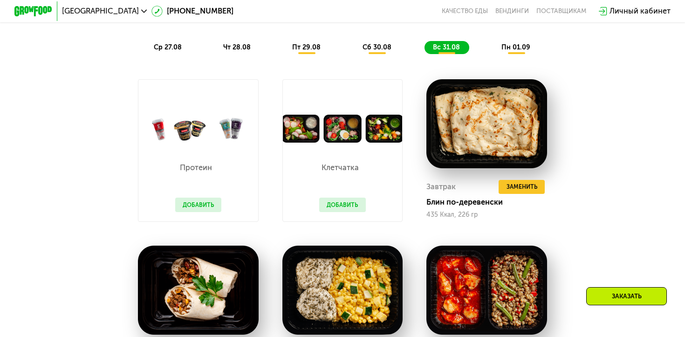
scroll to position [544, 0]
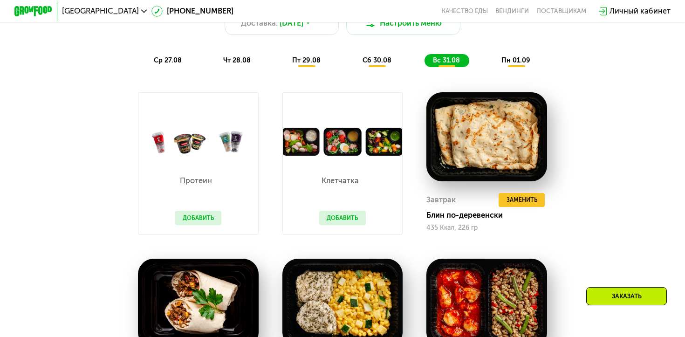
click at [469, 58] on span "пн 01.09" at bounding box center [515, 60] width 29 height 8
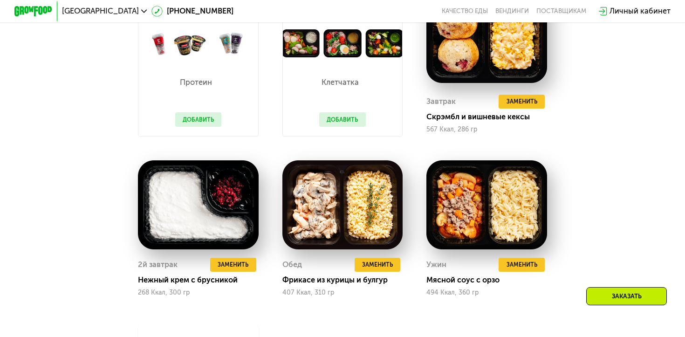
scroll to position [631, 0]
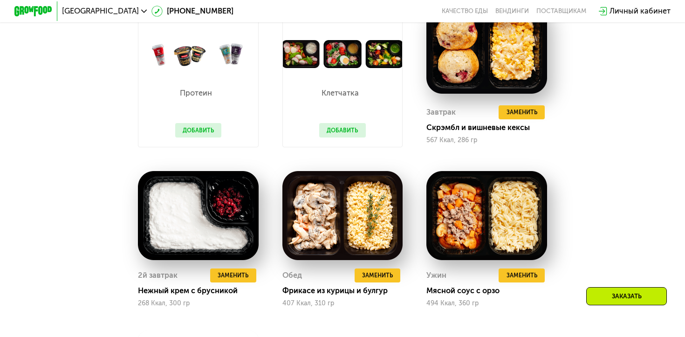
click at [336, 130] on button "Добавить" at bounding box center [342, 130] width 47 height 14
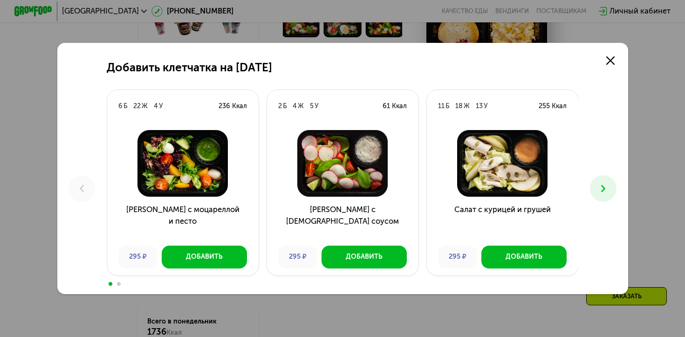
scroll to position [653, 0]
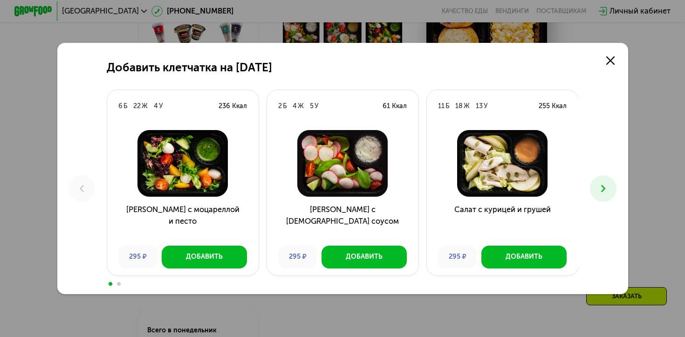
click at [469, 185] on button at bounding box center [603, 188] width 27 height 27
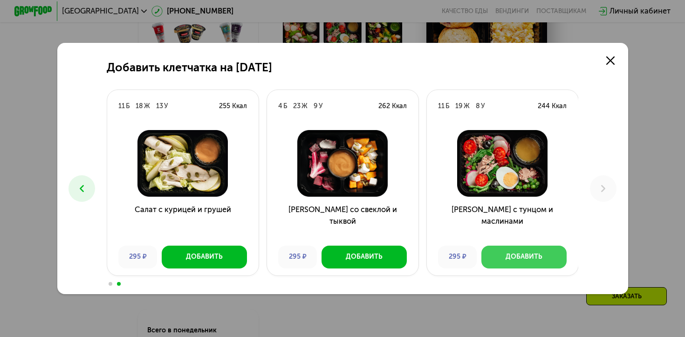
click at [469, 258] on div "Добавить" at bounding box center [524, 256] width 37 height 9
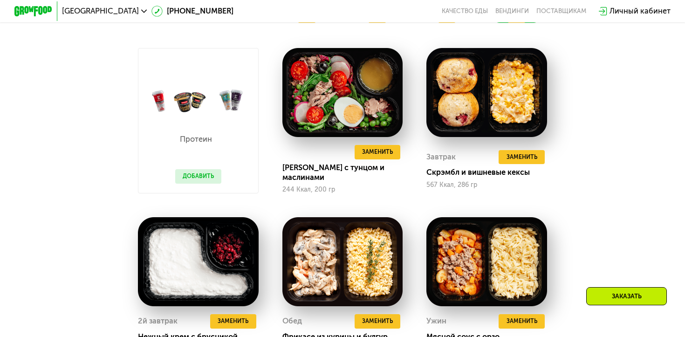
scroll to position [600, 0]
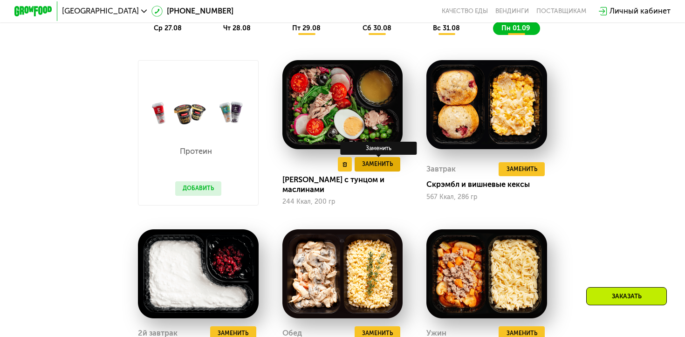
click at [376, 171] on button "Заменить" at bounding box center [378, 164] width 46 height 14
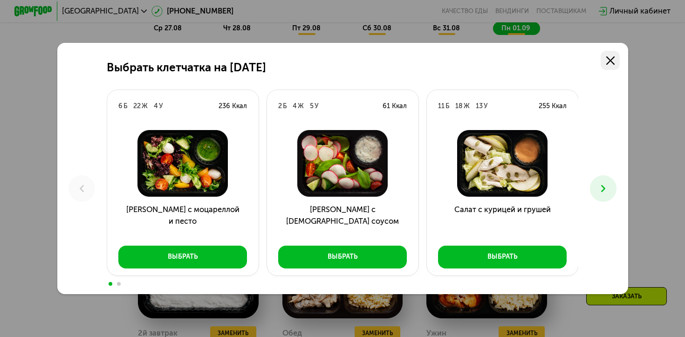
click at [469, 59] on use at bounding box center [610, 60] width 8 height 8
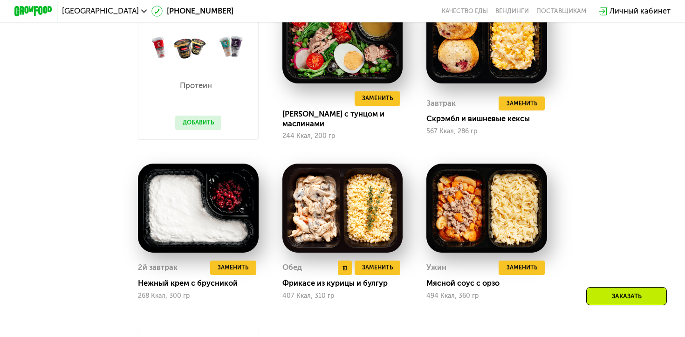
scroll to position [671, 0]
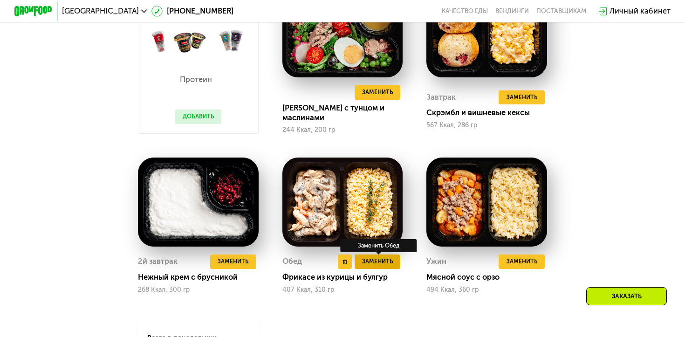
click at [381, 260] on span "Заменить" at bounding box center [377, 261] width 31 height 9
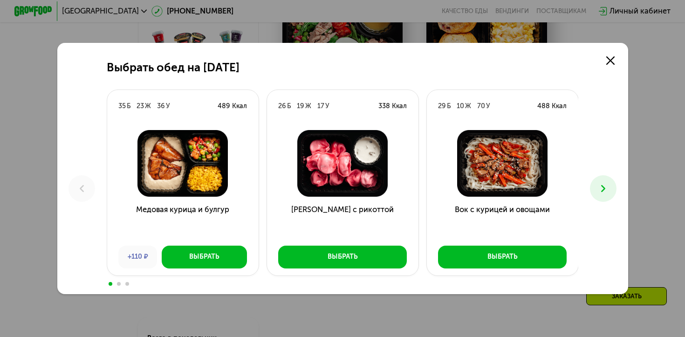
scroll to position [670, 0]
click at [469, 60] on icon at bounding box center [610, 60] width 8 height 8
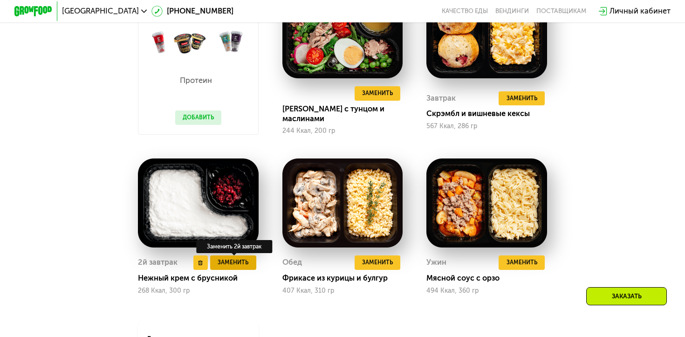
click at [239, 259] on span "Заменить" at bounding box center [233, 262] width 31 height 9
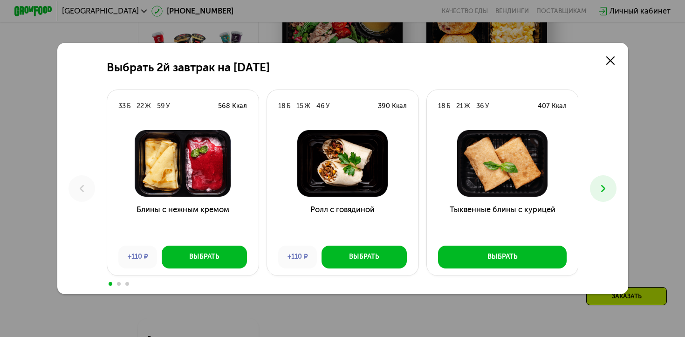
click at [469, 177] on img at bounding box center [502, 163] width 136 height 67
click at [469, 60] on use at bounding box center [610, 60] width 8 height 8
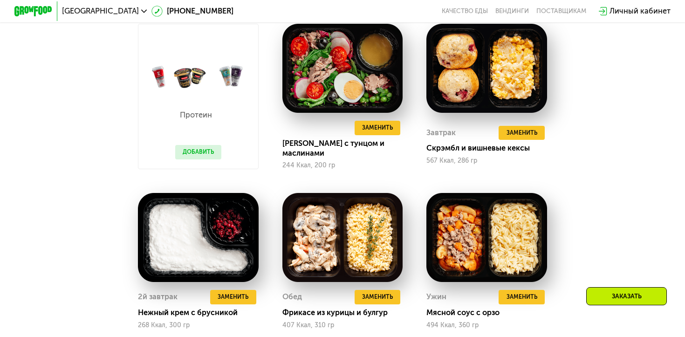
scroll to position [637, 0]
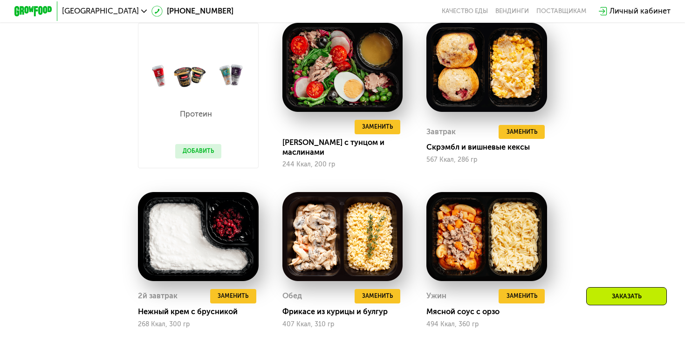
click at [469, 196] on div "Сбалансированное питание на каждый день Доставка: [DATE] Настроить меню Настрое…" at bounding box center [342, 180] width 586 height 588
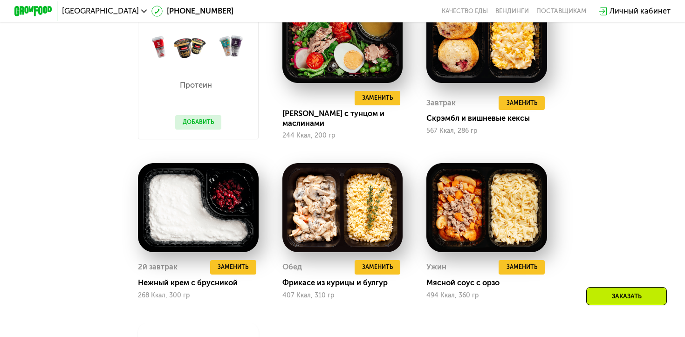
scroll to position [656, 0]
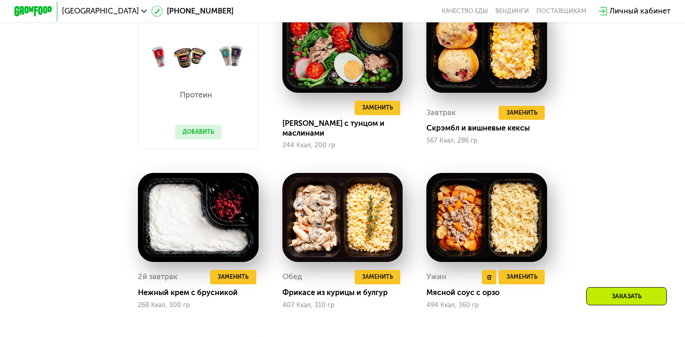
click at [469, 208] on img at bounding box center [486, 217] width 121 height 89
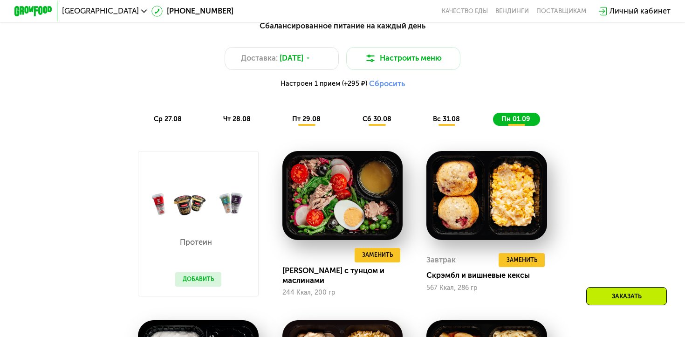
scroll to position [509, 0]
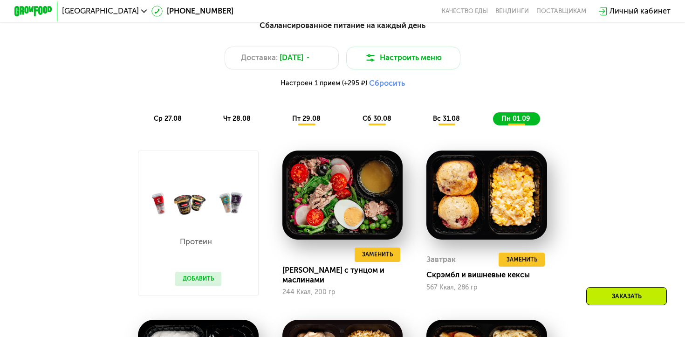
click at [179, 120] on span "ср 27.08" at bounding box center [168, 119] width 28 height 8
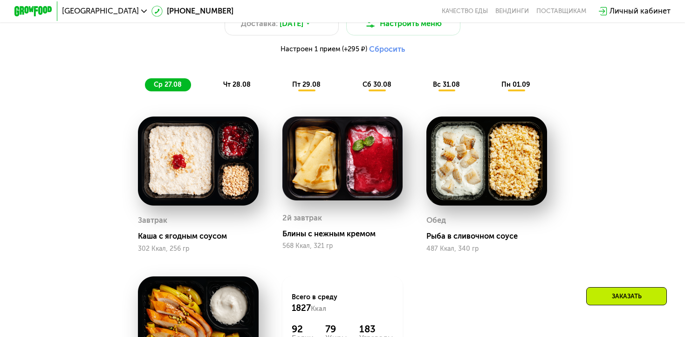
scroll to position [539, 0]
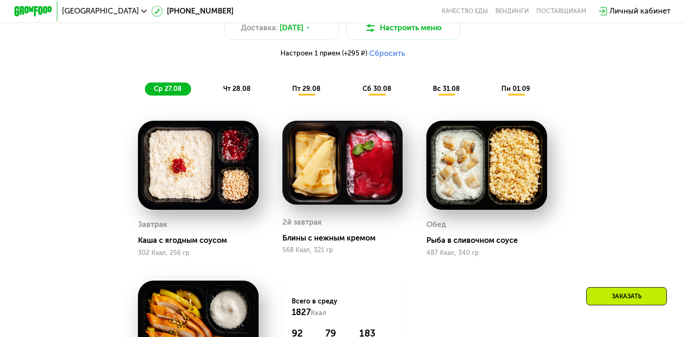
click at [240, 88] on span "чт 28.08" at bounding box center [236, 89] width 27 height 8
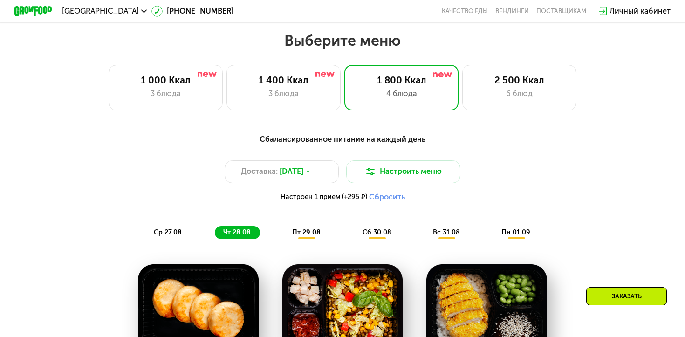
scroll to position [395, 0]
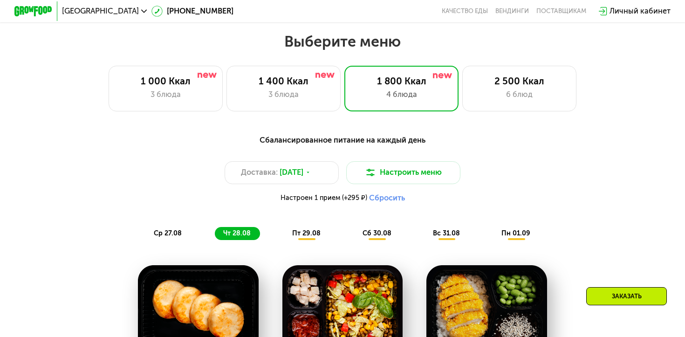
click at [305, 215] on div "Сбалансированное питание на каждый день Доставка: [DATE] Настроить меню Настрое…" at bounding box center [342, 187] width 563 height 106
click at [305, 235] on span "пт 29.08" at bounding box center [306, 233] width 28 height 8
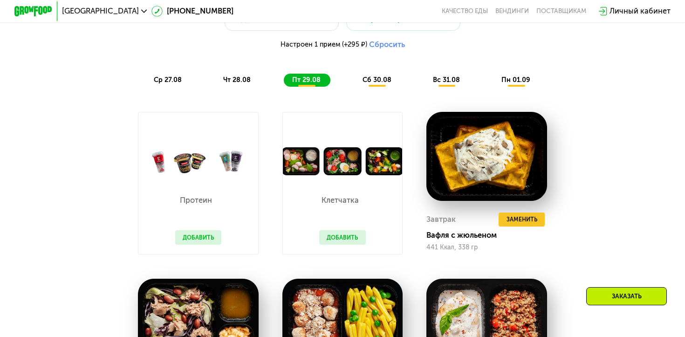
scroll to position [553, 0]
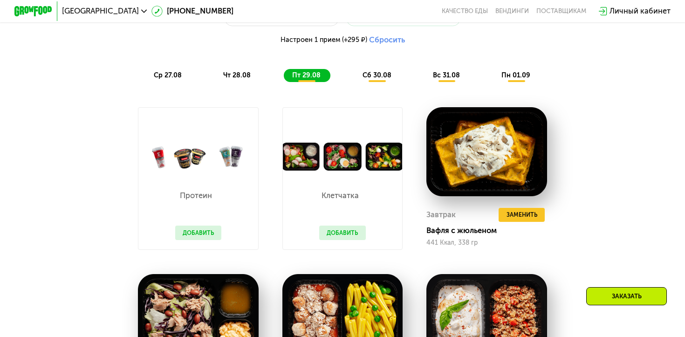
click at [241, 78] on span "чт 28.08" at bounding box center [236, 75] width 27 height 8
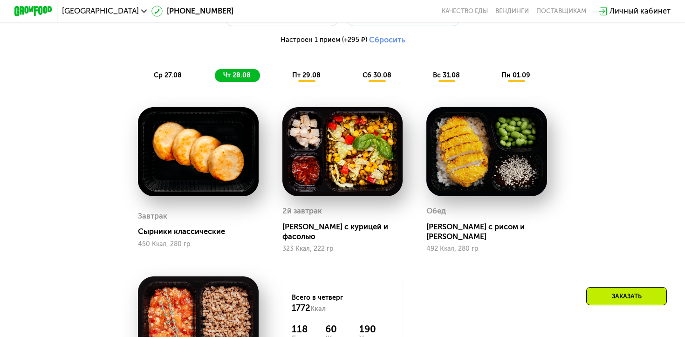
click at [215, 74] on div "ср 27.08" at bounding box center [238, 76] width 46 height 14
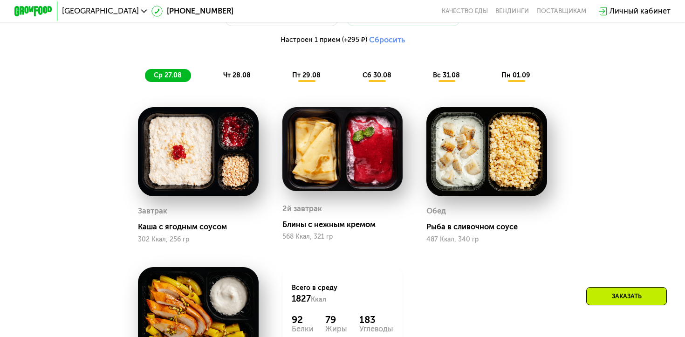
click at [226, 72] on span "чт 28.08" at bounding box center [236, 75] width 27 height 8
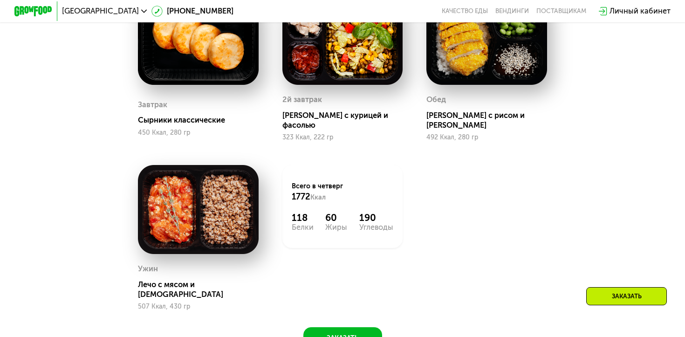
scroll to position [601, 0]
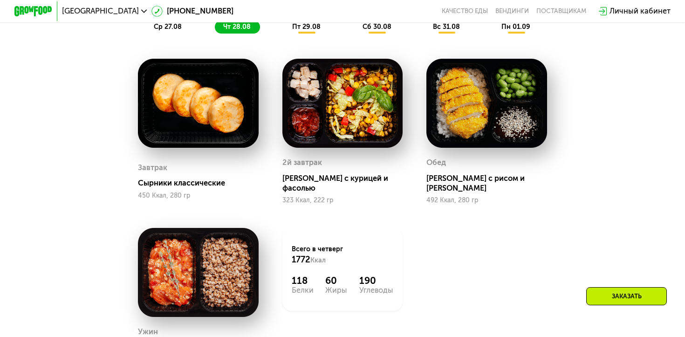
click at [311, 23] on span "пт 29.08" at bounding box center [306, 27] width 28 height 8
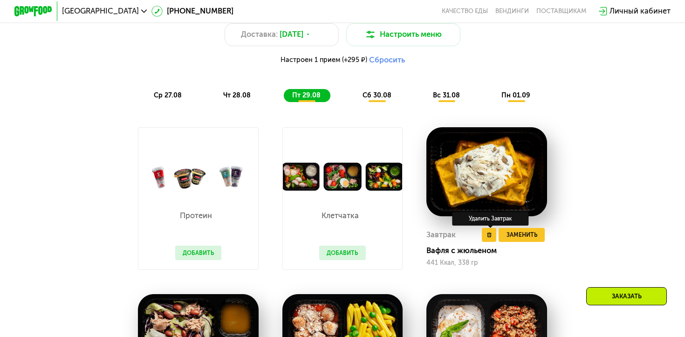
scroll to position [526, 0]
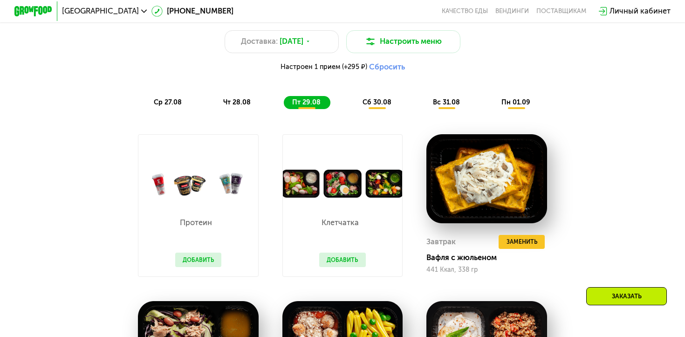
click at [378, 114] on div "Сбалансированное питание на каждый день Доставка: [DATE] Настроить меню Настрое…" at bounding box center [342, 55] width 574 height 117
click at [424, 108] on div "сб 30.08" at bounding box center [446, 103] width 45 height 14
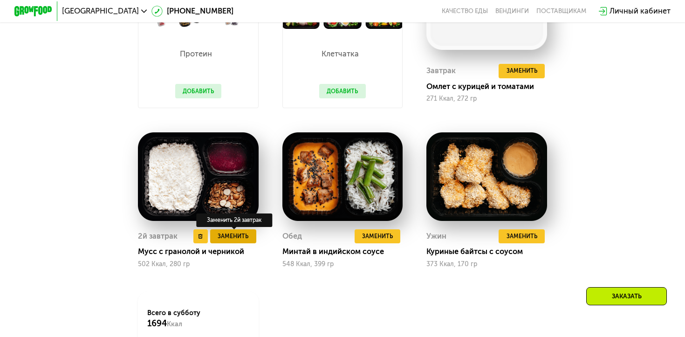
scroll to position [696, 0]
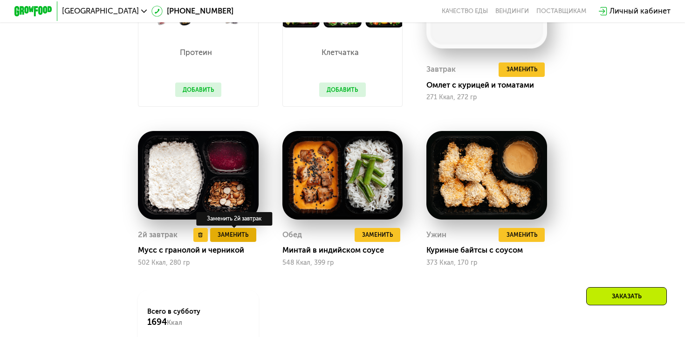
click at [244, 238] on span "Заменить" at bounding box center [233, 234] width 31 height 9
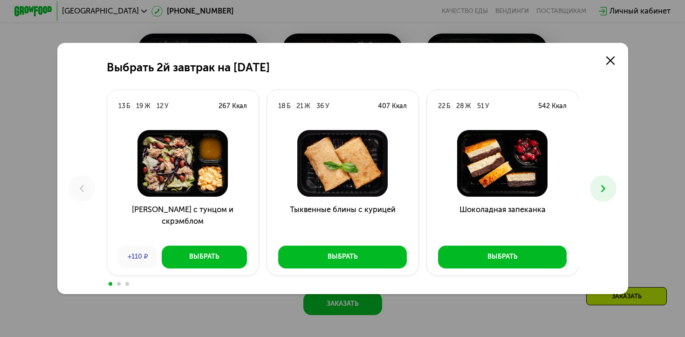
scroll to position [789, 0]
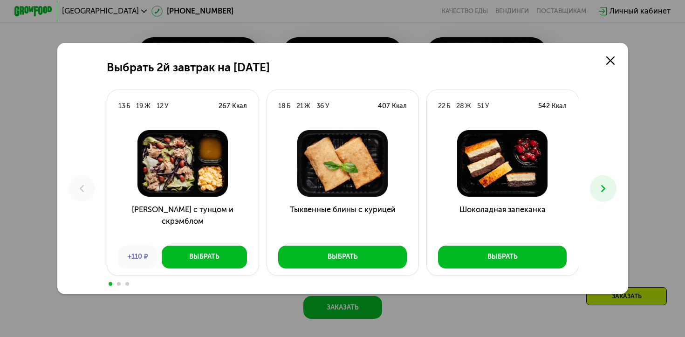
click at [469, 187] on icon at bounding box center [603, 189] width 12 height 12
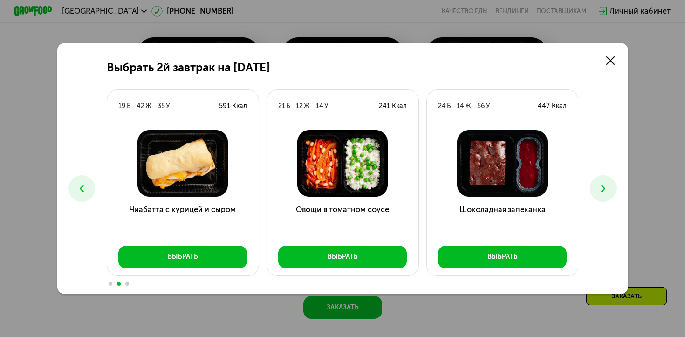
click at [469, 187] on icon at bounding box center [603, 189] width 12 height 12
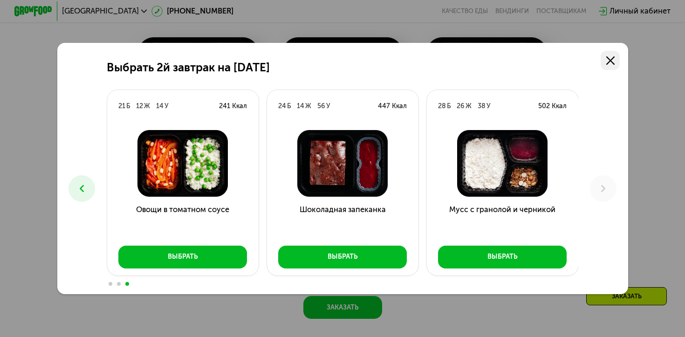
click at [469, 59] on icon at bounding box center [610, 60] width 8 height 8
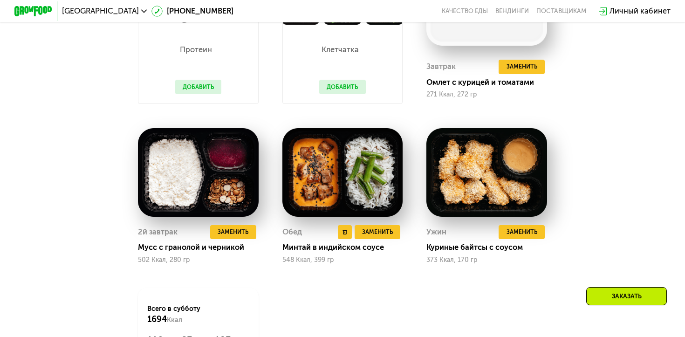
scroll to position [693, 0]
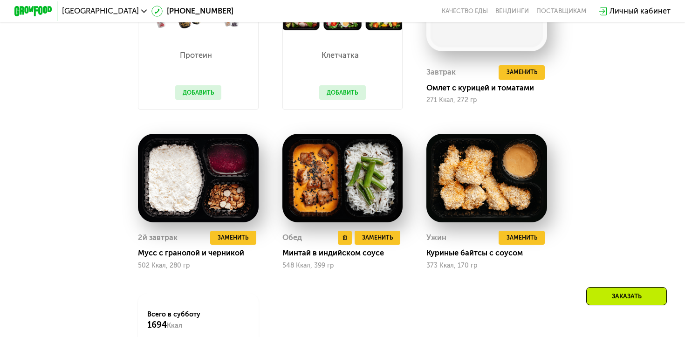
click at [319, 203] on img at bounding box center [342, 178] width 121 height 89
click at [378, 236] on span "Заменить" at bounding box center [377, 237] width 31 height 9
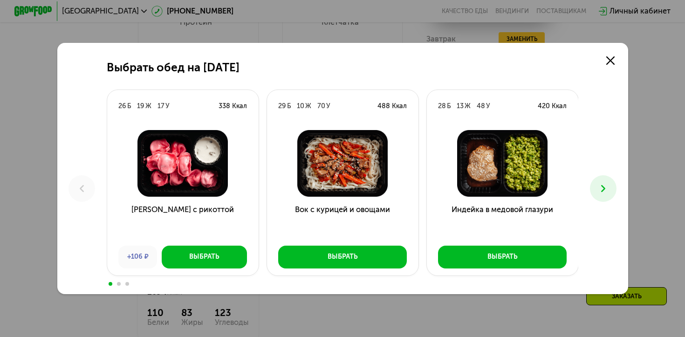
scroll to position [698, 0]
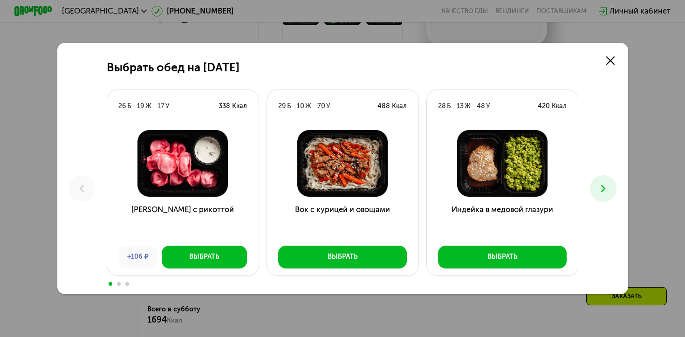
click at [469, 190] on icon at bounding box center [603, 189] width 12 height 12
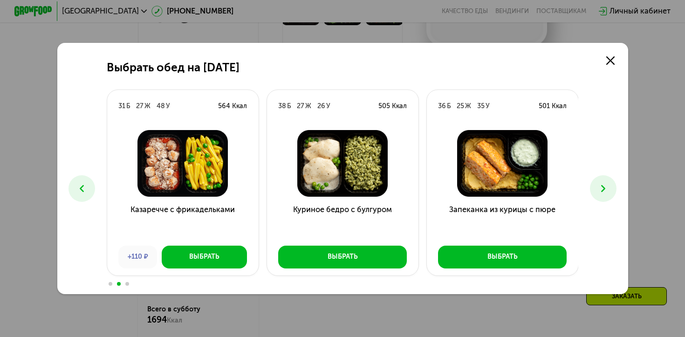
click at [469, 190] on icon at bounding box center [603, 189] width 12 height 12
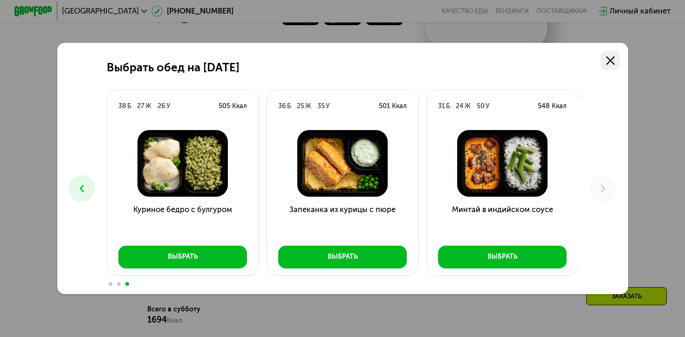
click at [469, 62] on icon at bounding box center [610, 60] width 8 height 8
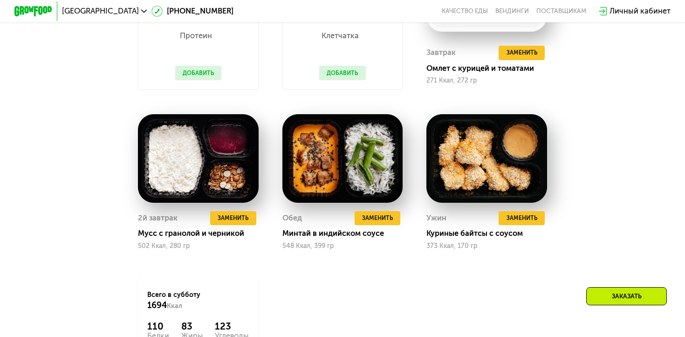
scroll to position [718, 0]
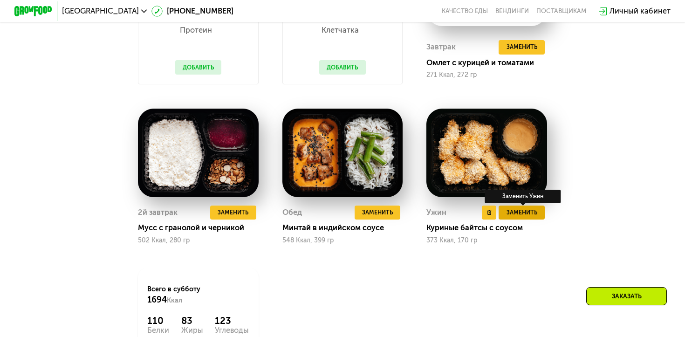
click at [469, 216] on span "Заменить" at bounding box center [521, 212] width 31 height 9
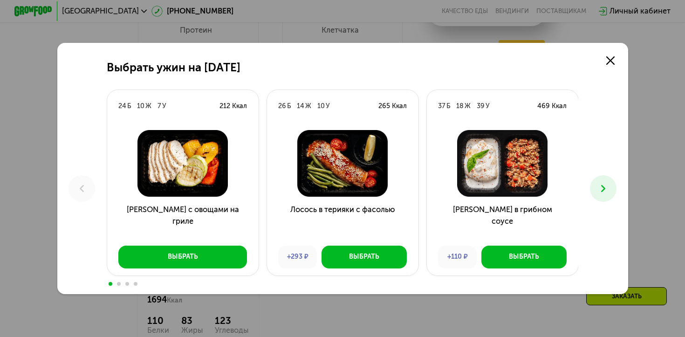
click at [350, 212] on h3 "Лосось в терияки с фасолью" at bounding box center [342, 221] width 151 height 34
click at [469, 180] on button at bounding box center [603, 188] width 27 height 27
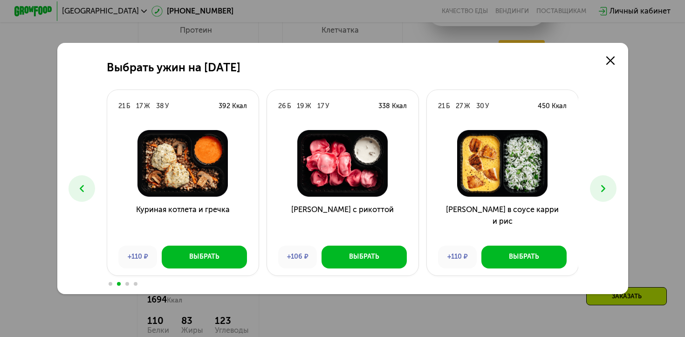
click at [469, 180] on button at bounding box center [603, 188] width 27 height 27
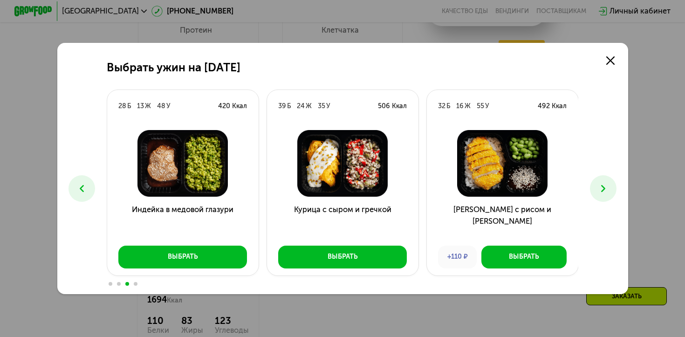
click at [469, 180] on button at bounding box center [603, 188] width 27 height 27
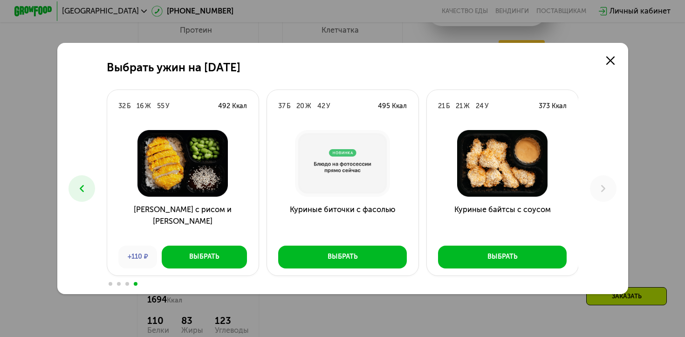
click at [84, 196] on button at bounding box center [81, 188] width 27 height 27
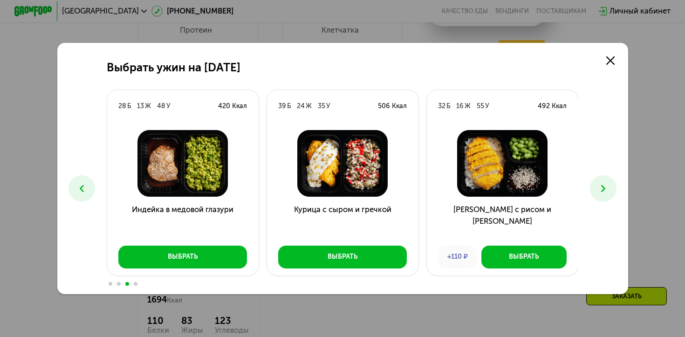
click at [84, 196] on button at bounding box center [81, 188] width 27 height 27
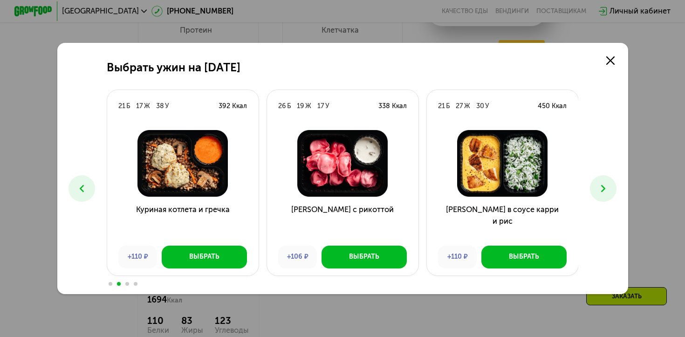
click at [84, 196] on button at bounding box center [81, 188] width 27 height 27
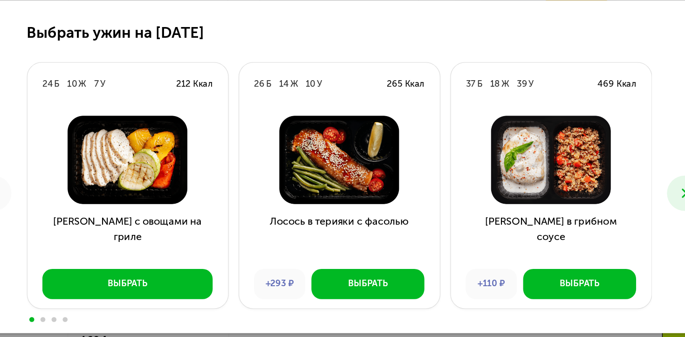
click at [469, 192] on icon at bounding box center [603, 189] width 12 height 12
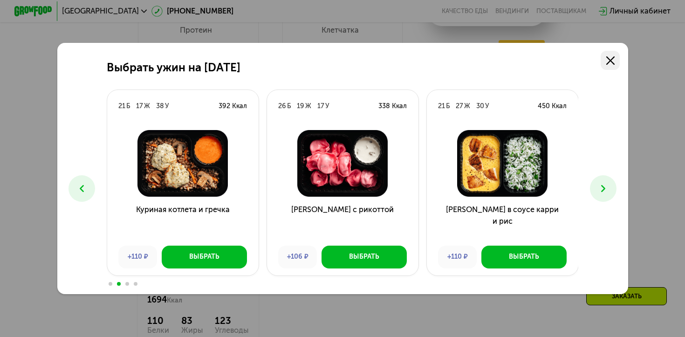
click at [469, 58] on link at bounding box center [610, 60] width 19 height 19
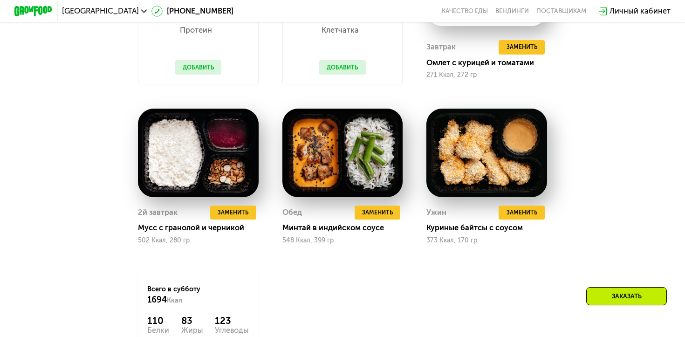
scroll to position [578, 0]
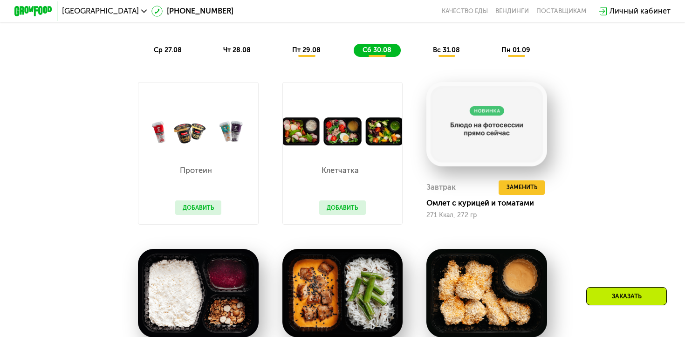
click at [469, 45] on div "вс 31.08" at bounding box center [516, 51] width 47 height 14
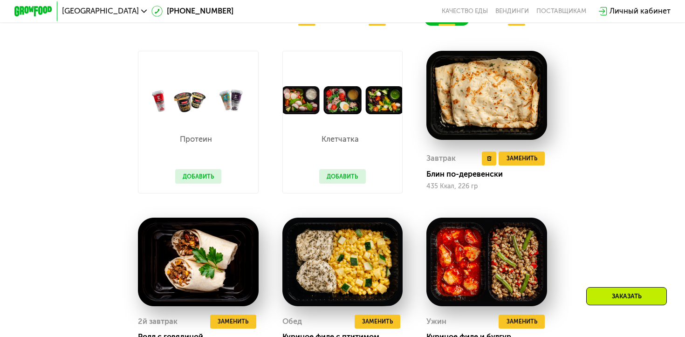
scroll to position [622, 0]
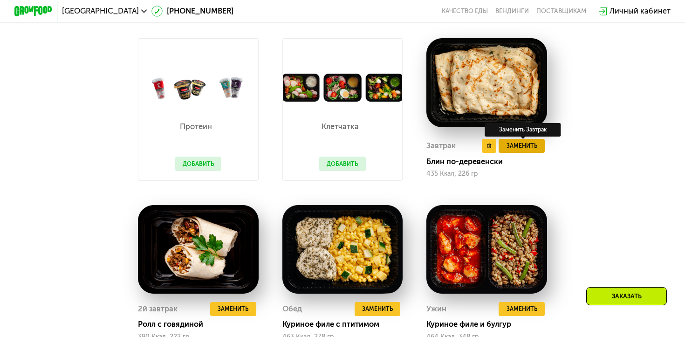
click at [469, 146] on span "Заменить" at bounding box center [521, 145] width 31 height 9
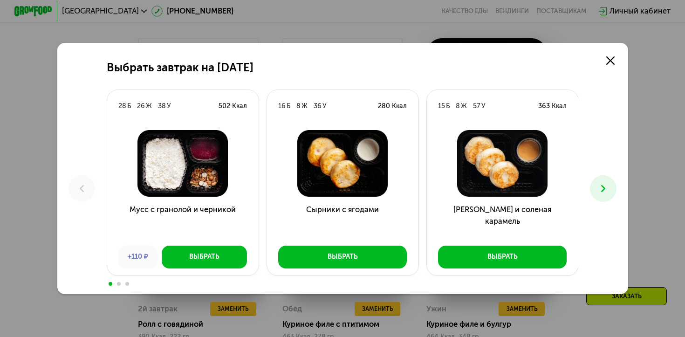
click at [469, 188] on icon at bounding box center [603, 189] width 12 height 12
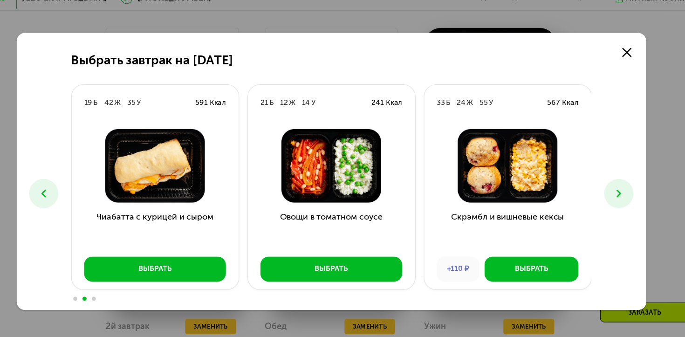
click at [469, 185] on icon at bounding box center [603, 189] width 12 height 12
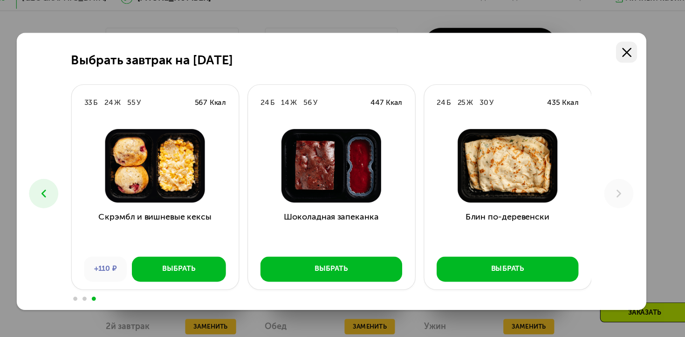
click at [469, 58] on icon at bounding box center [610, 60] width 8 height 8
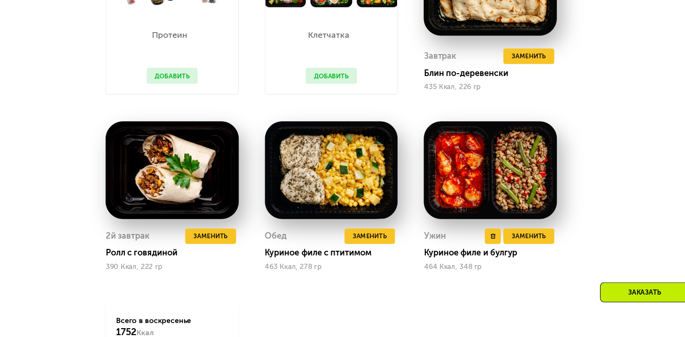
scroll to position [690, 0]
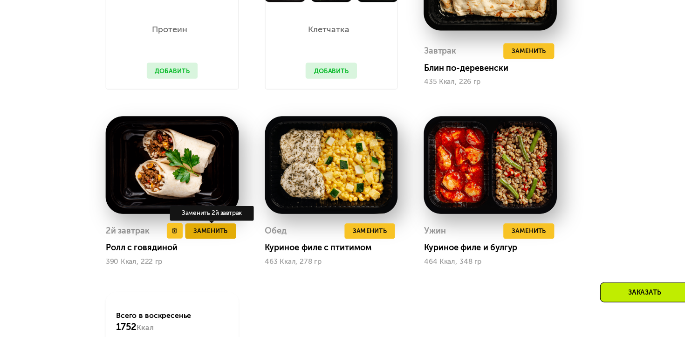
click at [235, 239] on span "Заменить" at bounding box center [233, 240] width 31 height 9
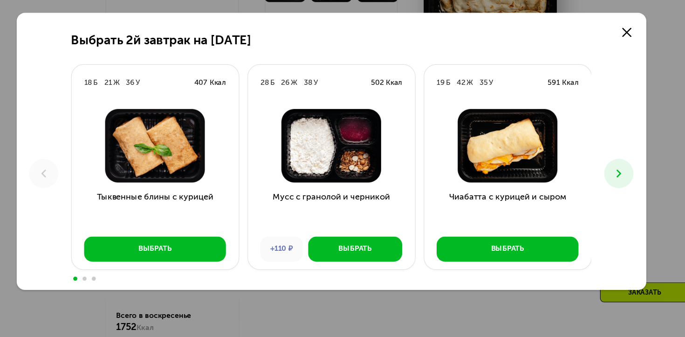
click at [469, 185] on icon at bounding box center [603, 189] width 12 height 12
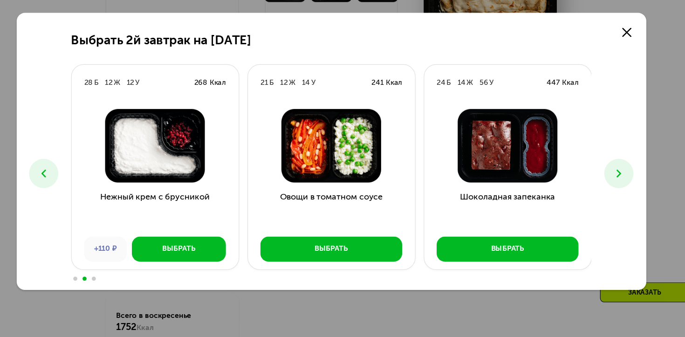
click at [469, 185] on icon at bounding box center [603, 189] width 12 height 12
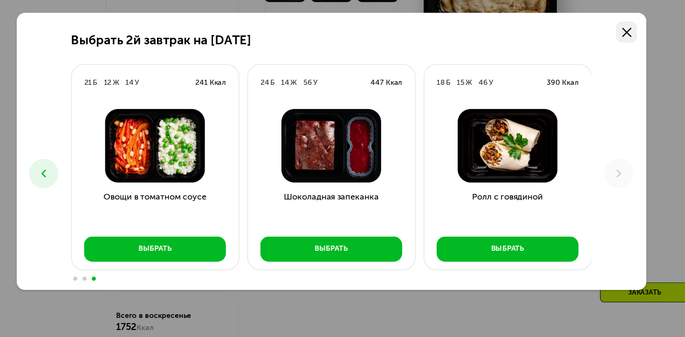
click at [469, 52] on link at bounding box center [610, 60] width 19 height 19
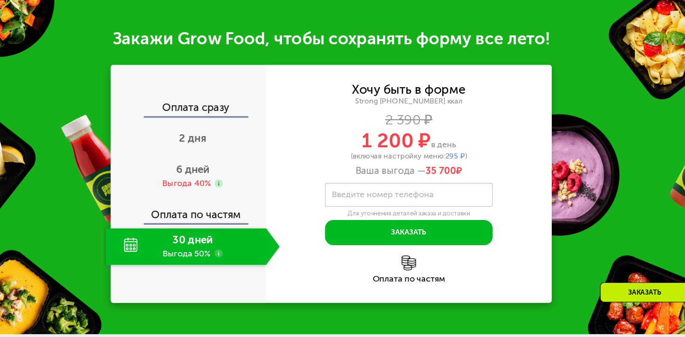
scroll to position [1123, 0]
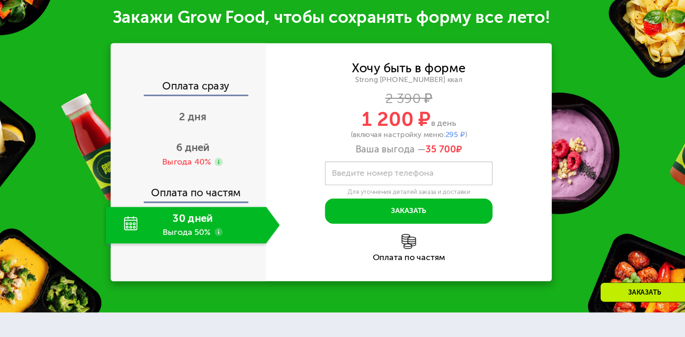
click at [185, 240] on div "30 дней Выгода 50%" at bounding box center [210, 235] width 145 height 33
click at [163, 235] on div "30 дней Выгода 50%" at bounding box center [210, 235] width 145 height 33
click at [211, 174] on div "Выгода 40%" at bounding box center [211, 178] width 44 height 11
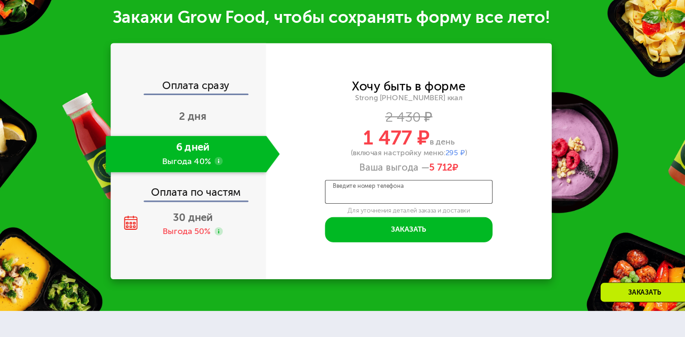
click at [360, 212] on input "Введите номер телефона" at bounding box center [413, 204] width 152 height 21
click at [208, 226] on span "30 дней" at bounding box center [216, 228] width 36 height 11
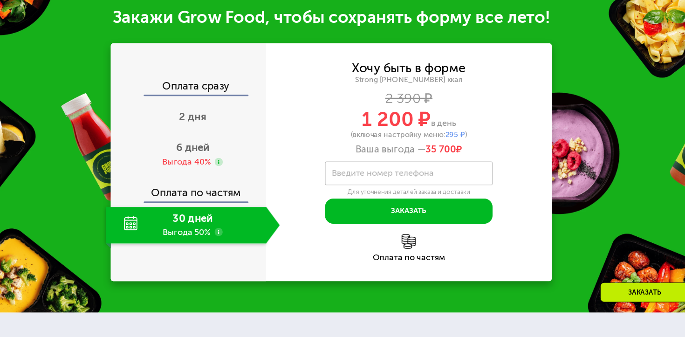
click at [356, 190] on label "Введите номер телефона" at bounding box center [389, 187] width 93 height 5
click at [356, 190] on input "Введите номер телефона" at bounding box center [413, 188] width 152 height 21
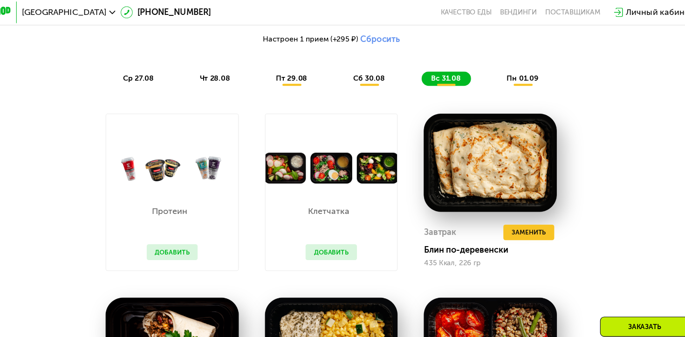
scroll to position [554, 0]
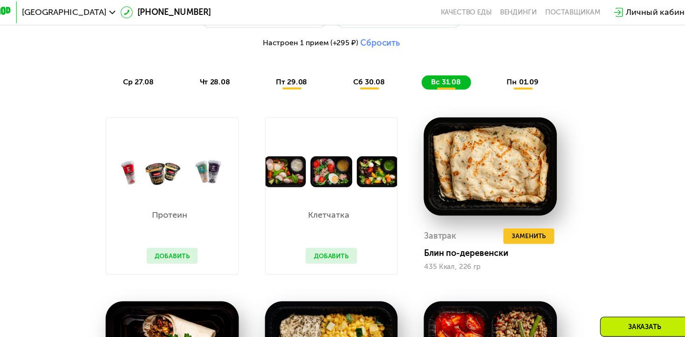
click at [469, 74] on span "пн 01.09" at bounding box center [515, 74] width 29 height 8
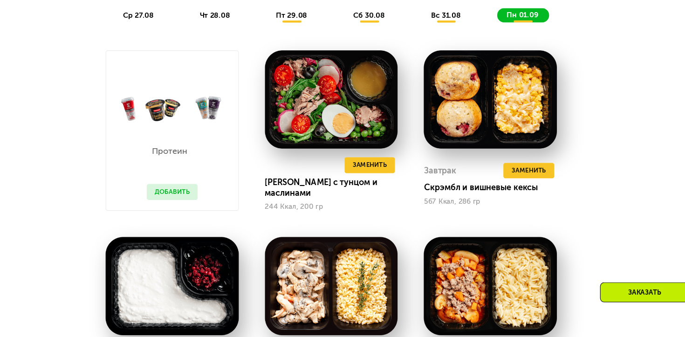
scroll to position [587, 0]
